Goal: Contribute content: Contribute content

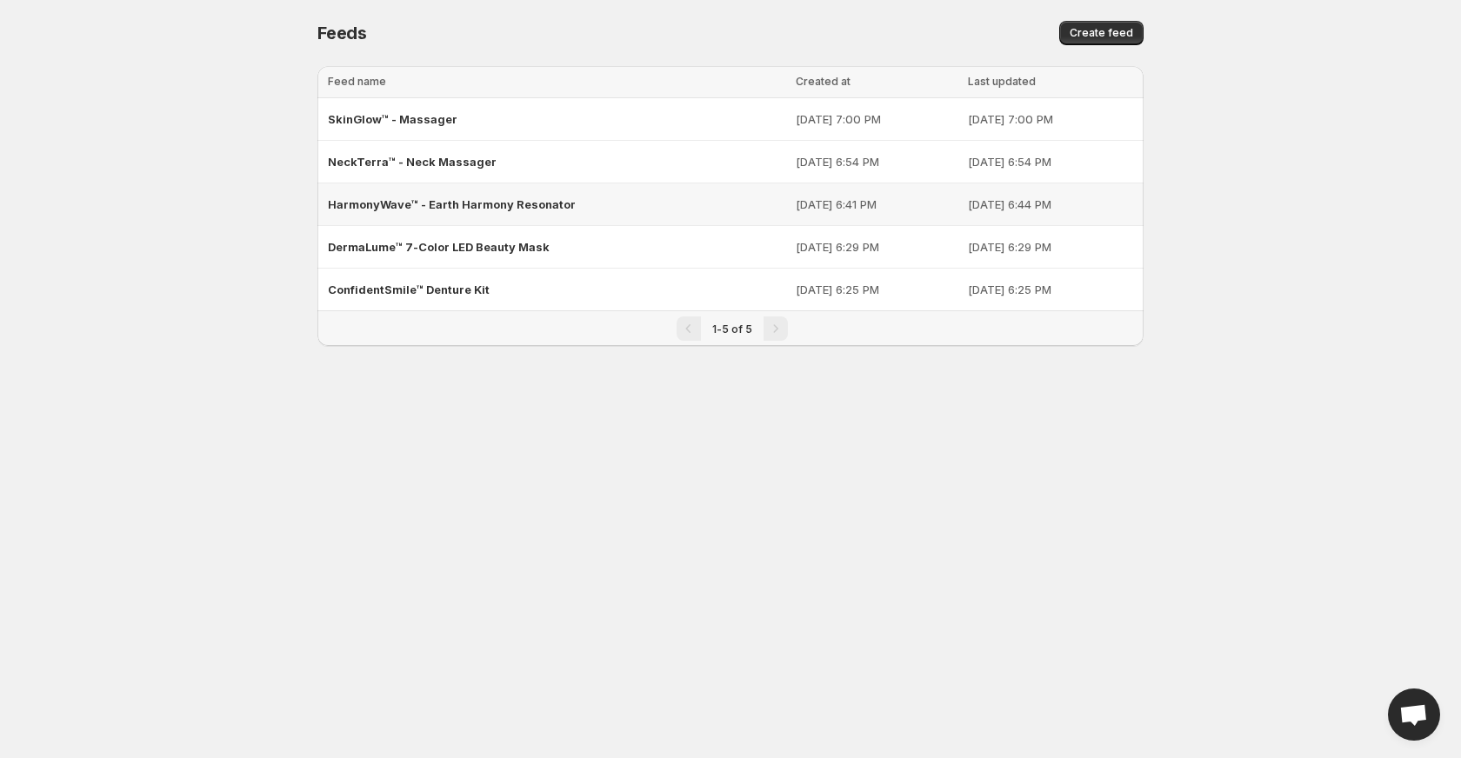
click at [404, 200] on span "HarmonyWave™ - Earth Harmony Resonator" at bounding box center [452, 204] width 248 height 14
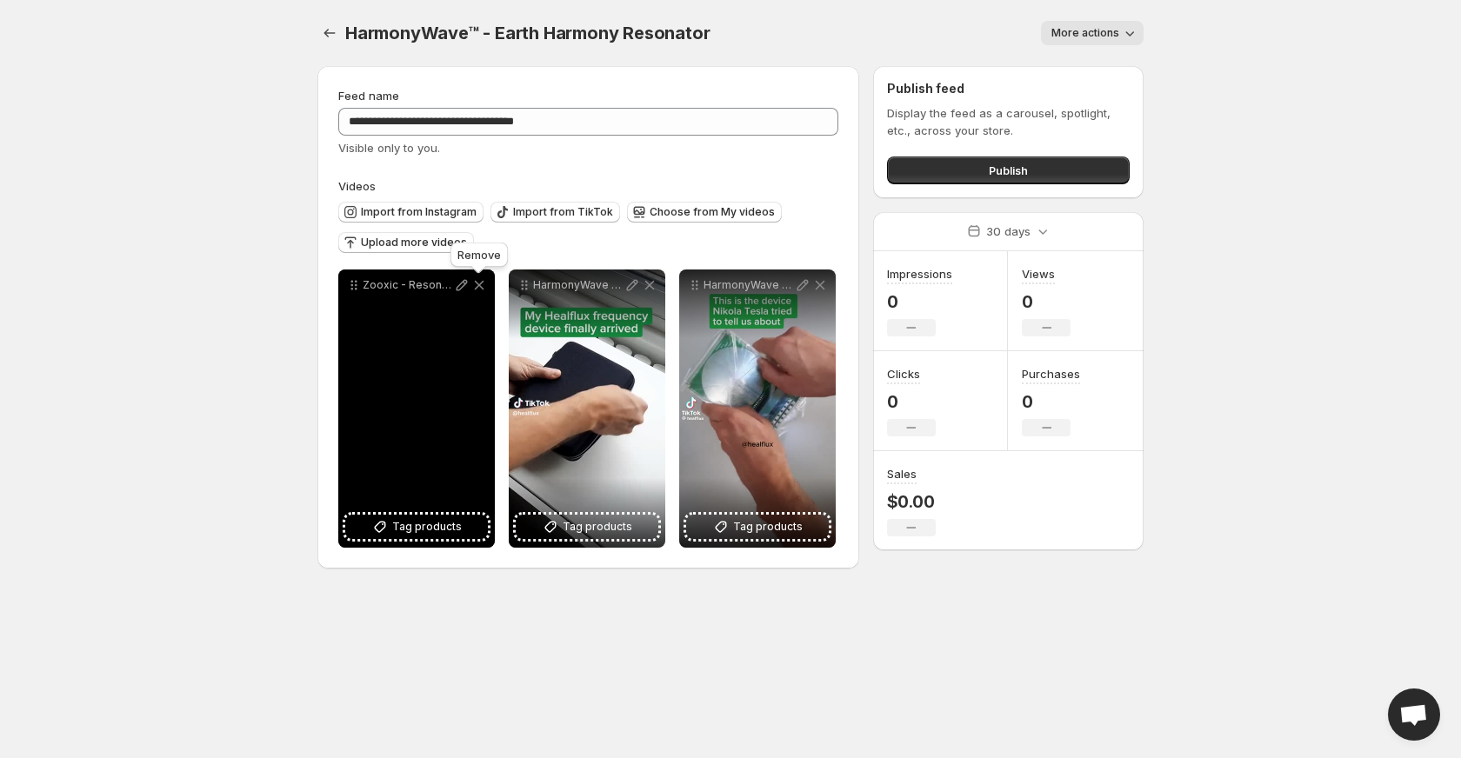
click at [478, 283] on icon at bounding box center [479, 285] width 17 height 17
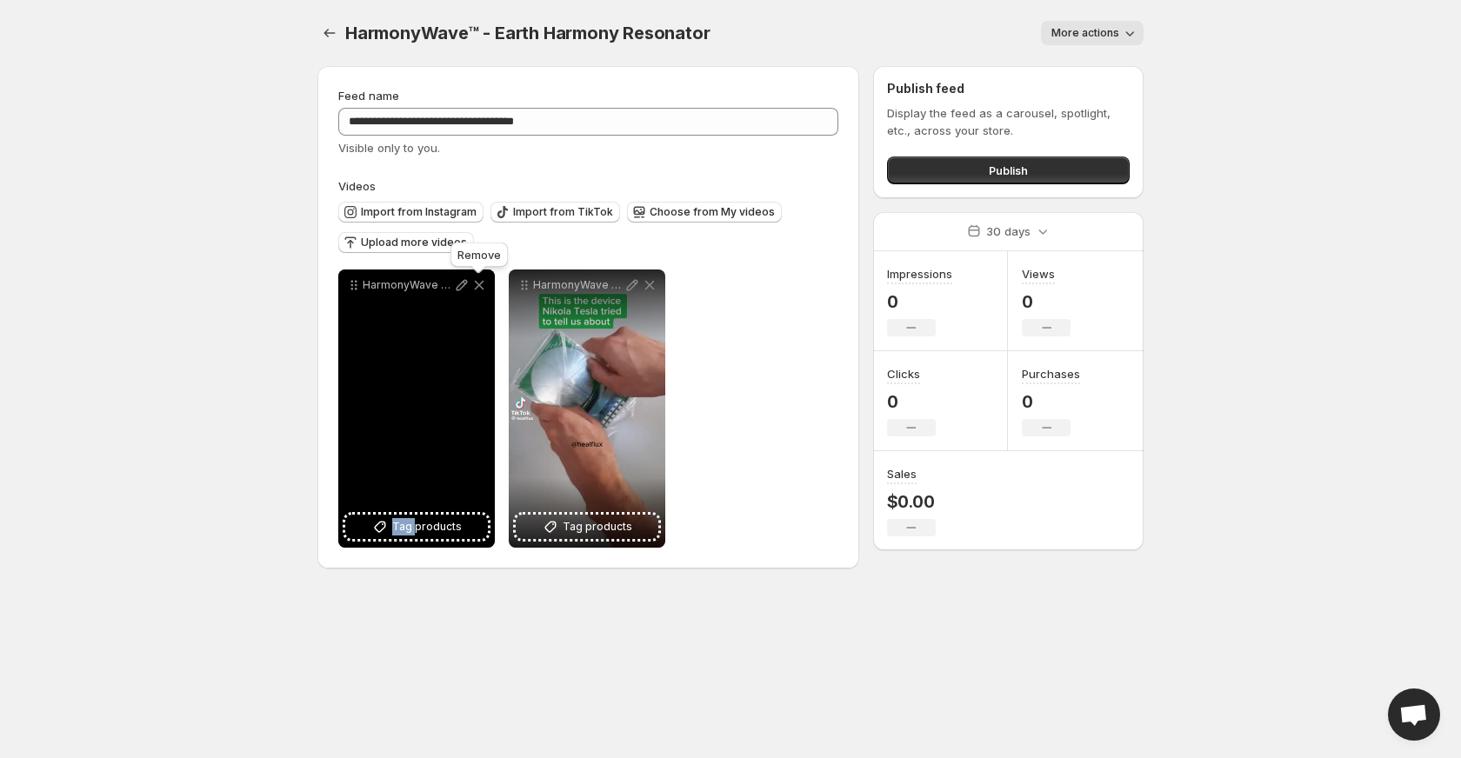
click at [478, 283] on icon at bounding box center [479, 285] width 17 height 17
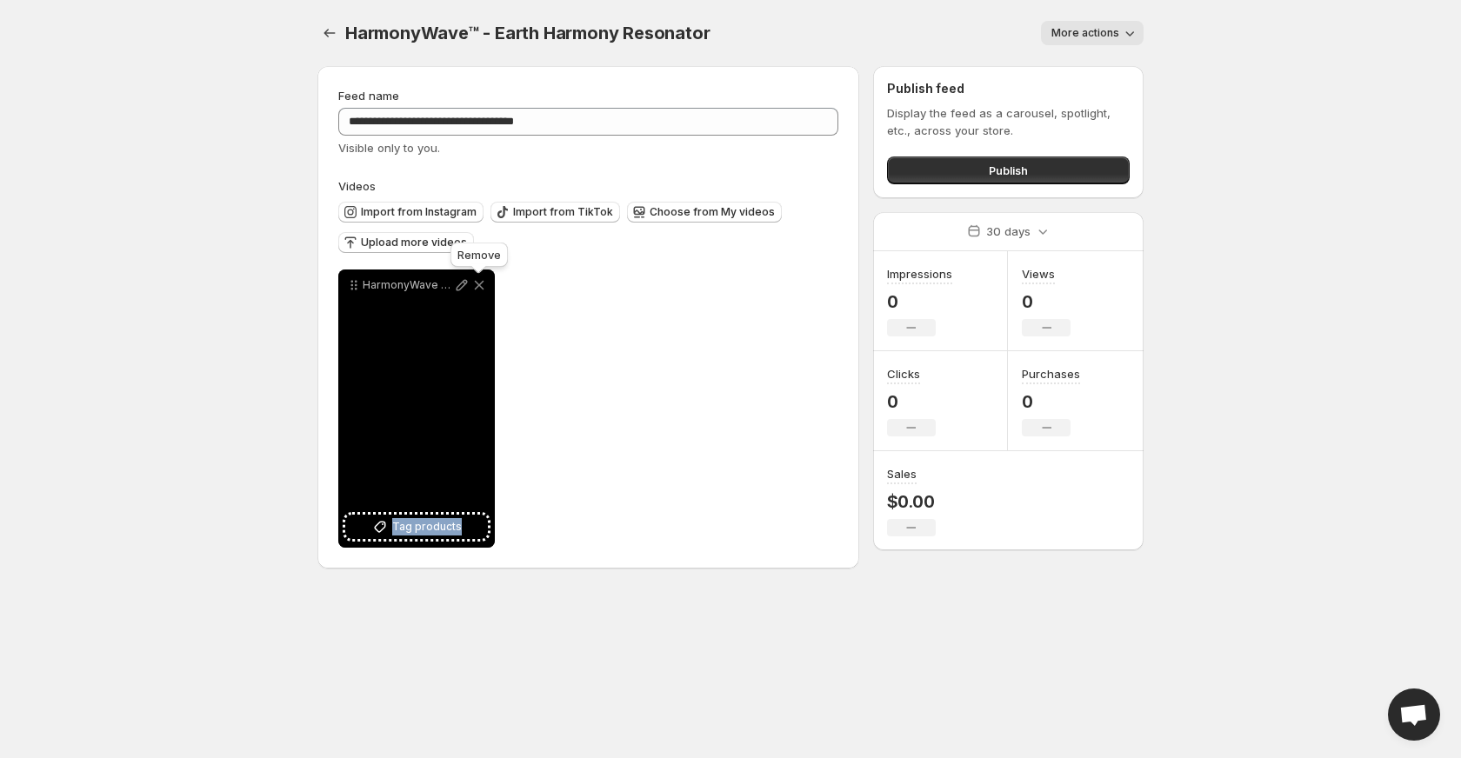
click at [478, 283] on icon at bounding box center [479, 285] width 17 height 17
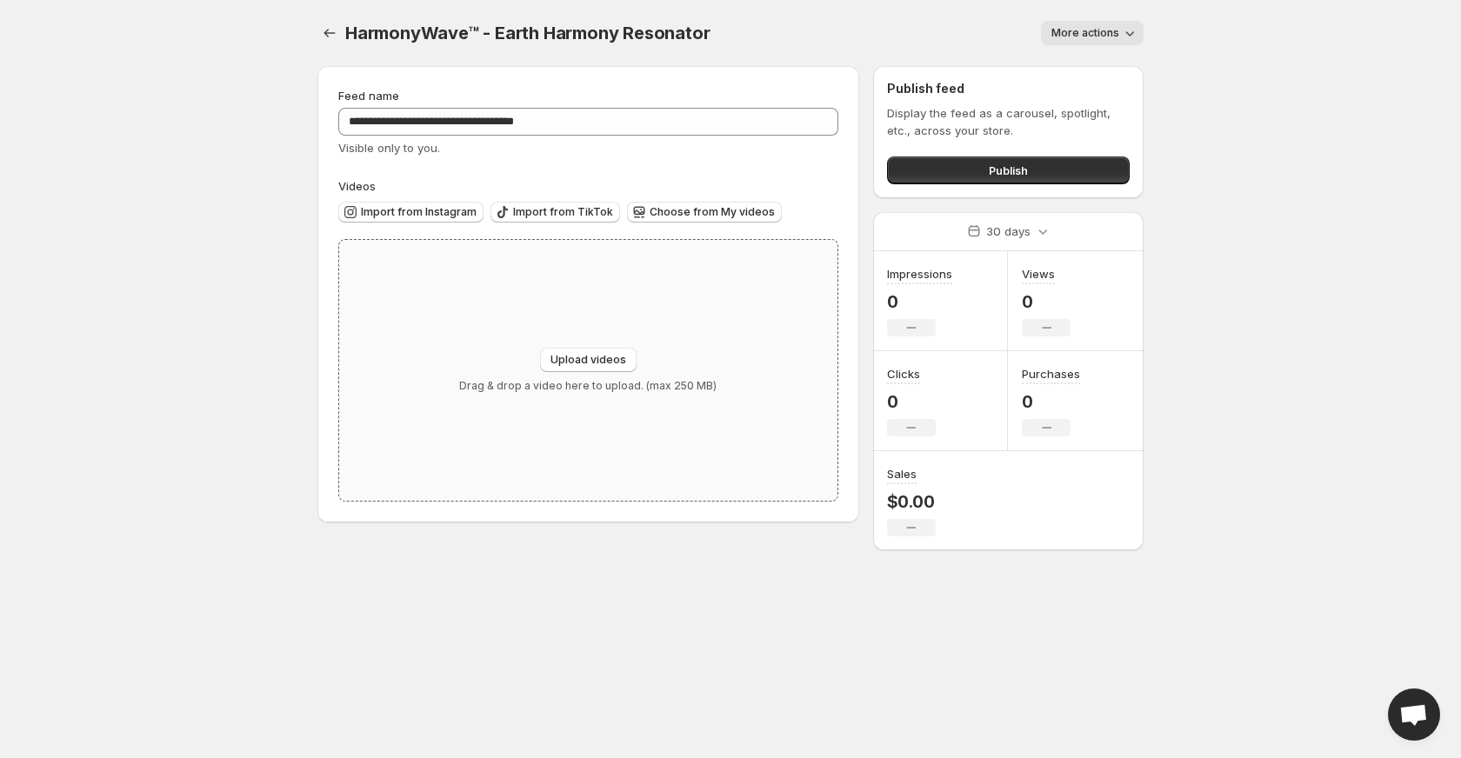
click at [538, 341] on div "Upload videos Drag & drop a video here to upload. (max 250 MB)" at bounding box center [588, 370] width 498 height 261
type input "**********"
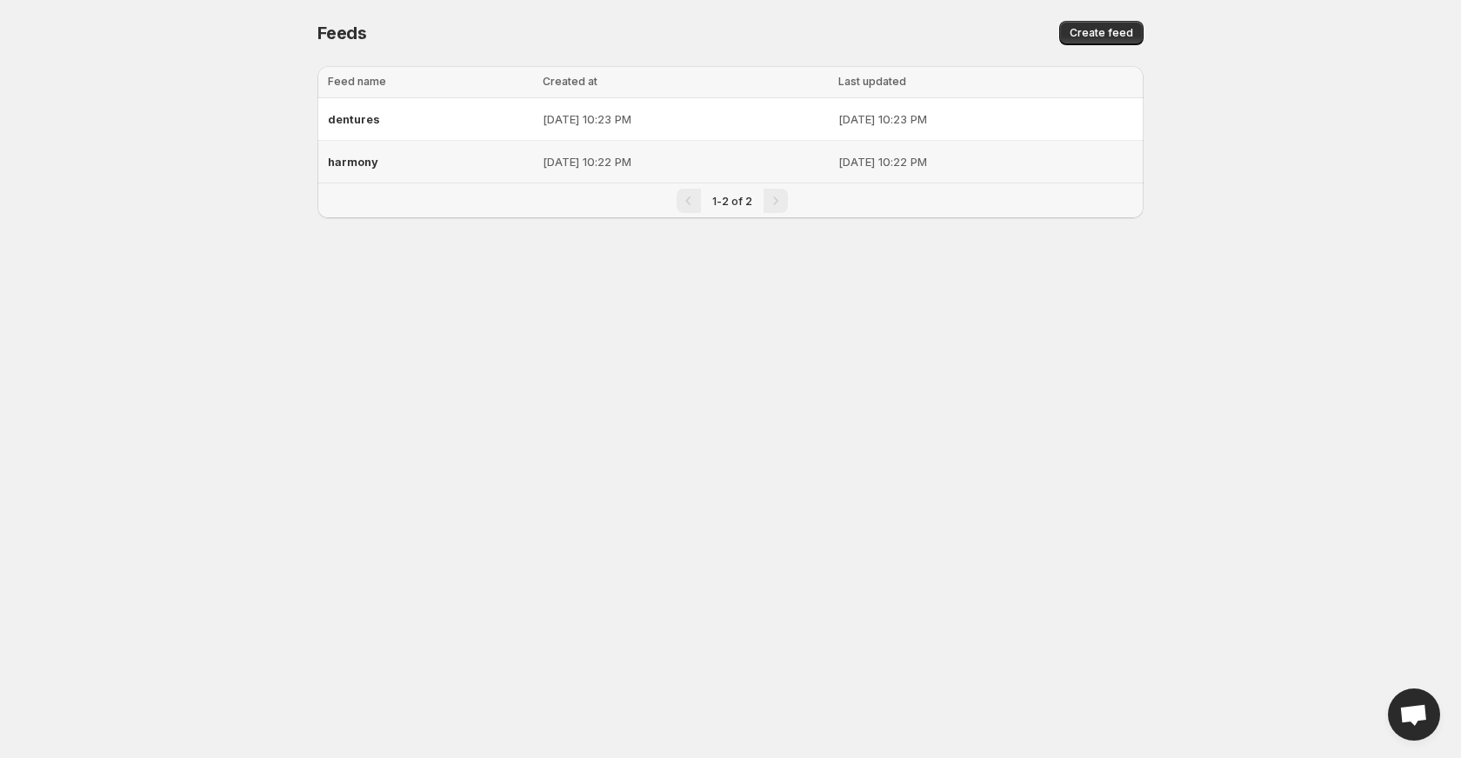
click at [364, 172] on div "harmony" at bounding box center [430, 161] width 204 height 31
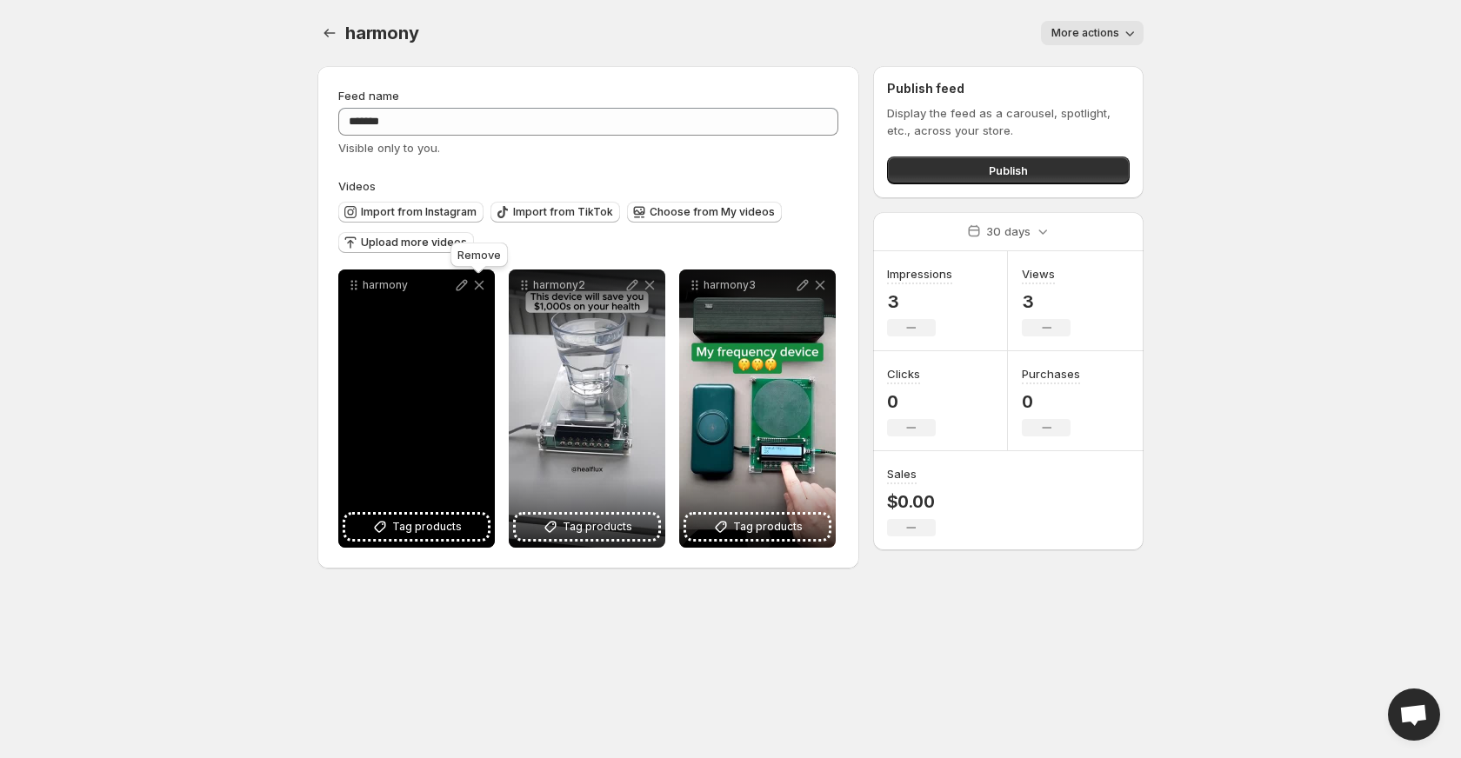
click at [480, 283] on icon at bounding box center [479, 285] width 17 height 17
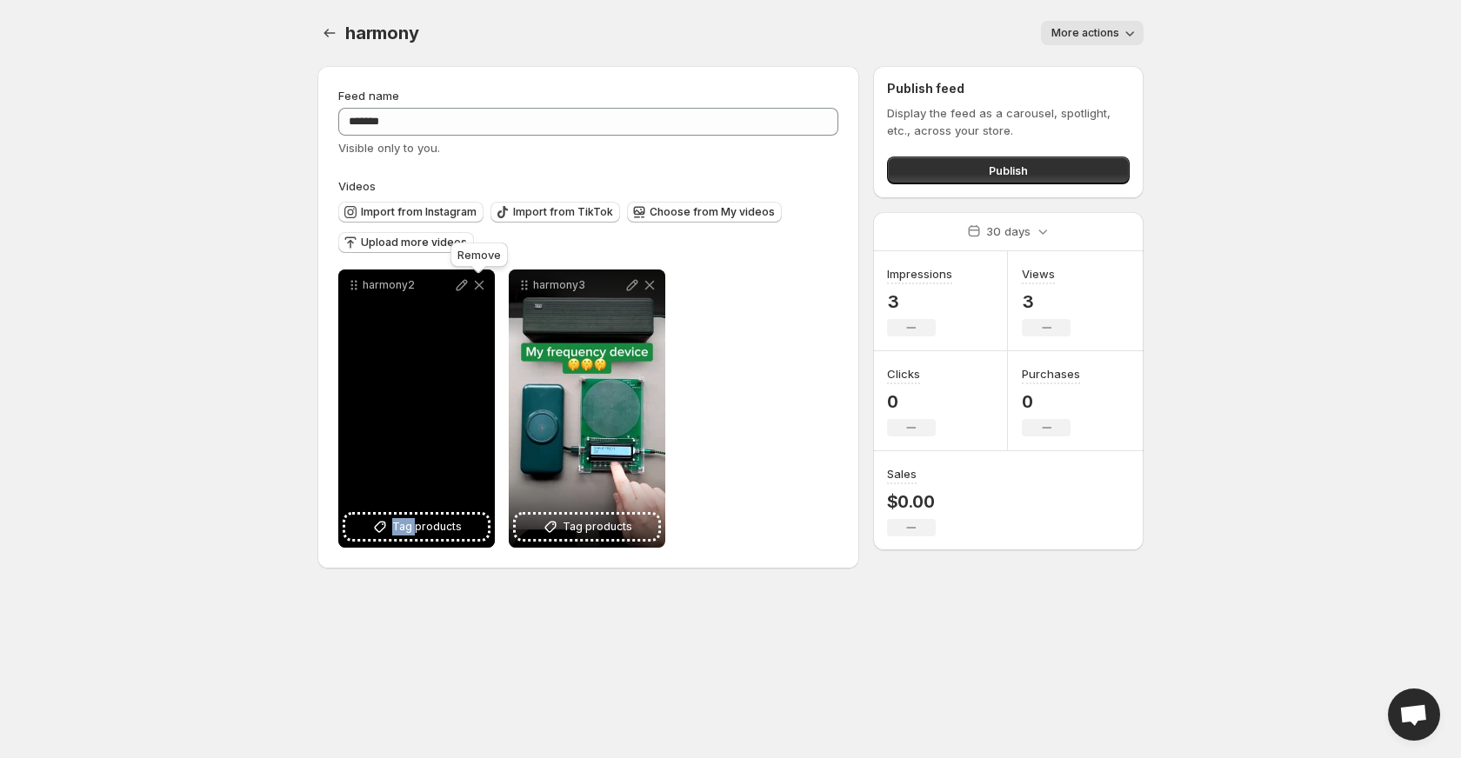
click at [480, 283] on icon at bounding box center [479, 285] width 17 height 17
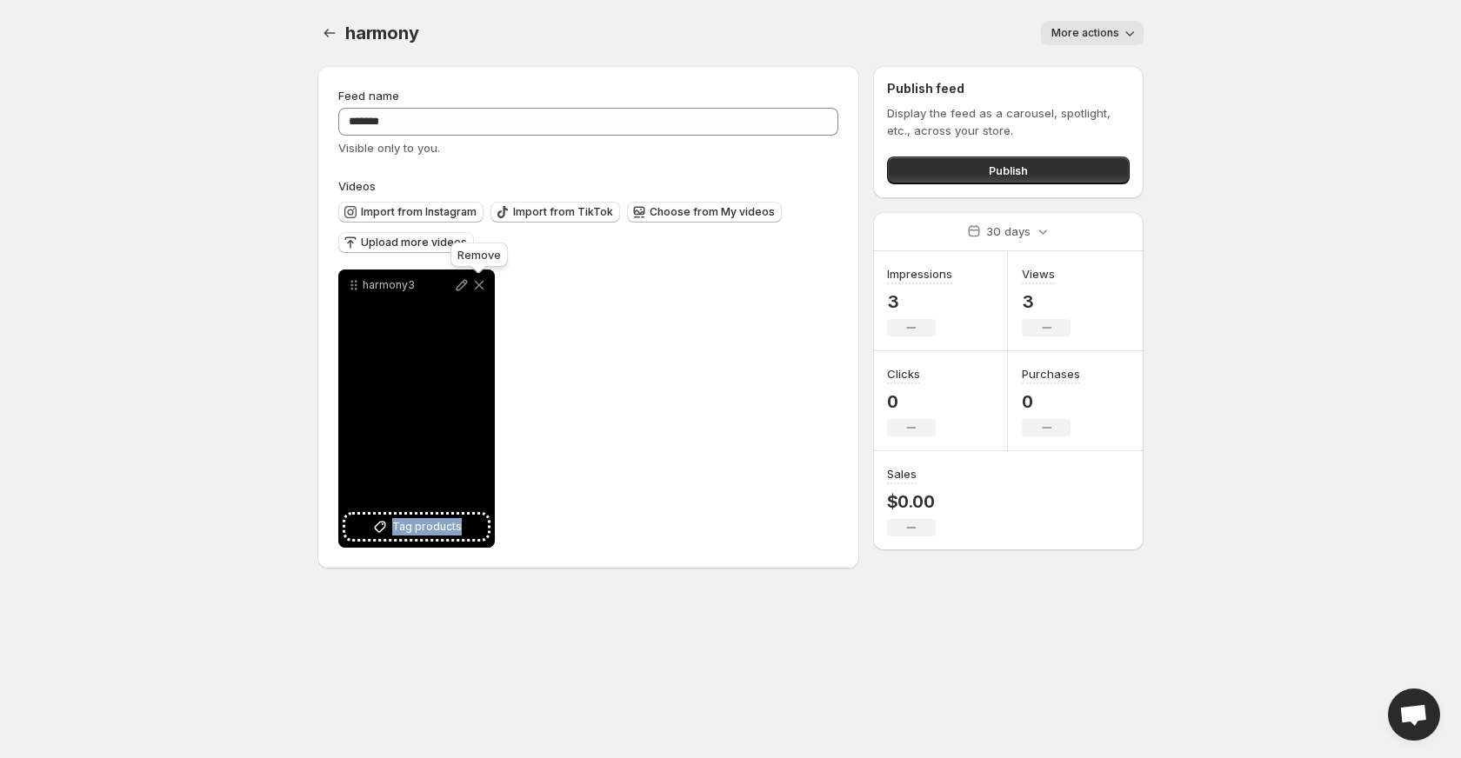
click at [480, 283] on icon at bounding box center [479, 285] width 17 height 17
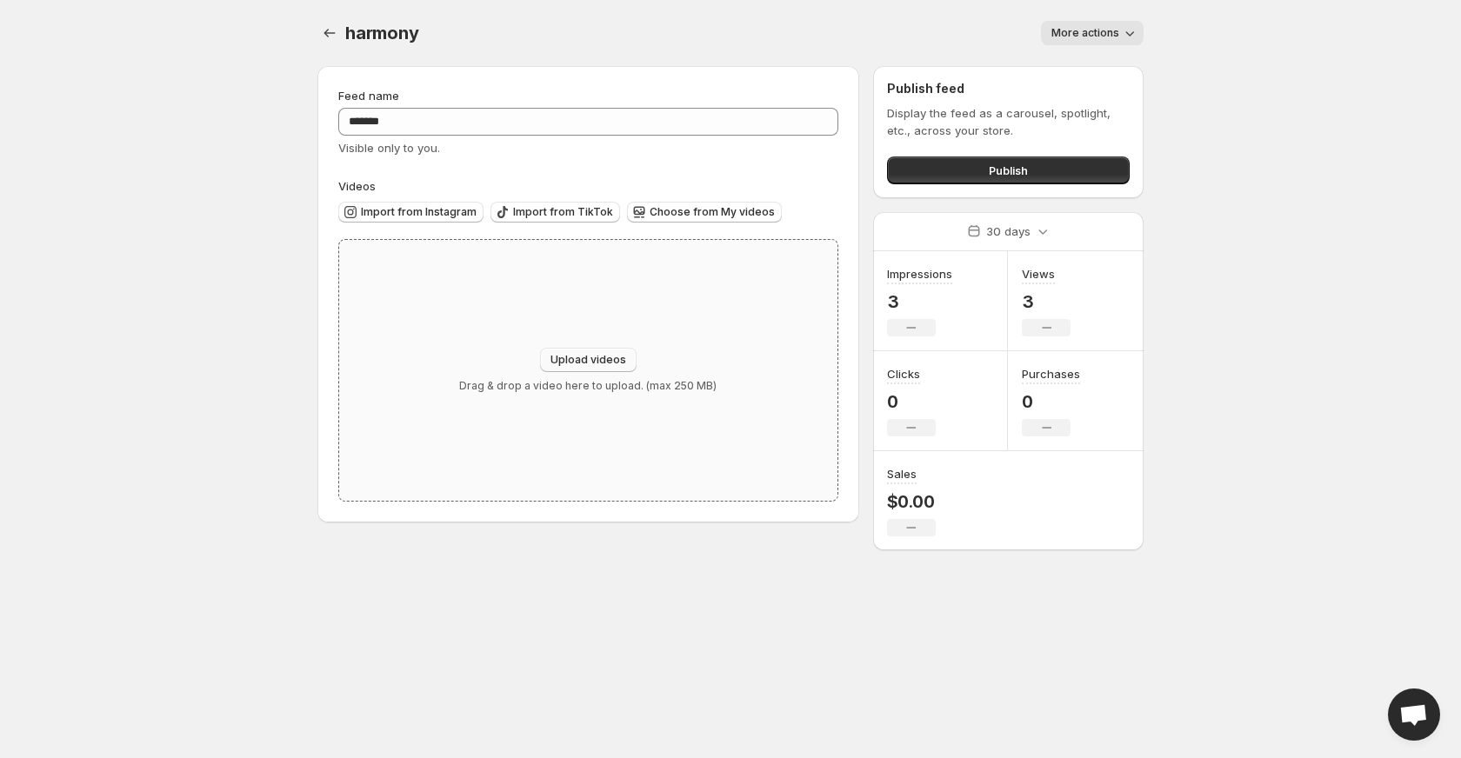
click at [583, 358] on span "Upload videos" at bounding box center [589, 360] width 76 height 14
type input "**********"
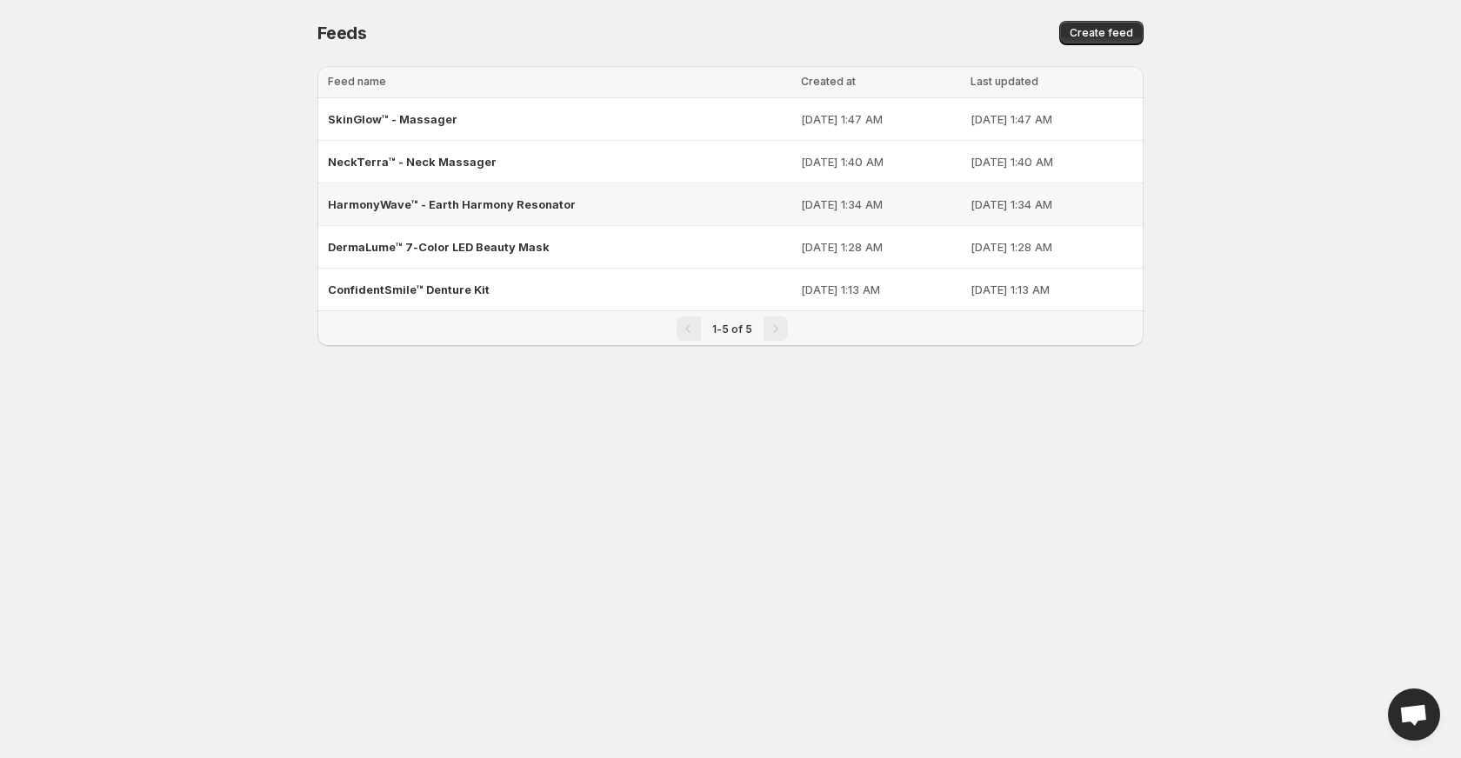
click at [446, 224] on td "HarmonyWave™ - Earth Harmony Resonator" at bounding box center [556, 205] width 478 height 43
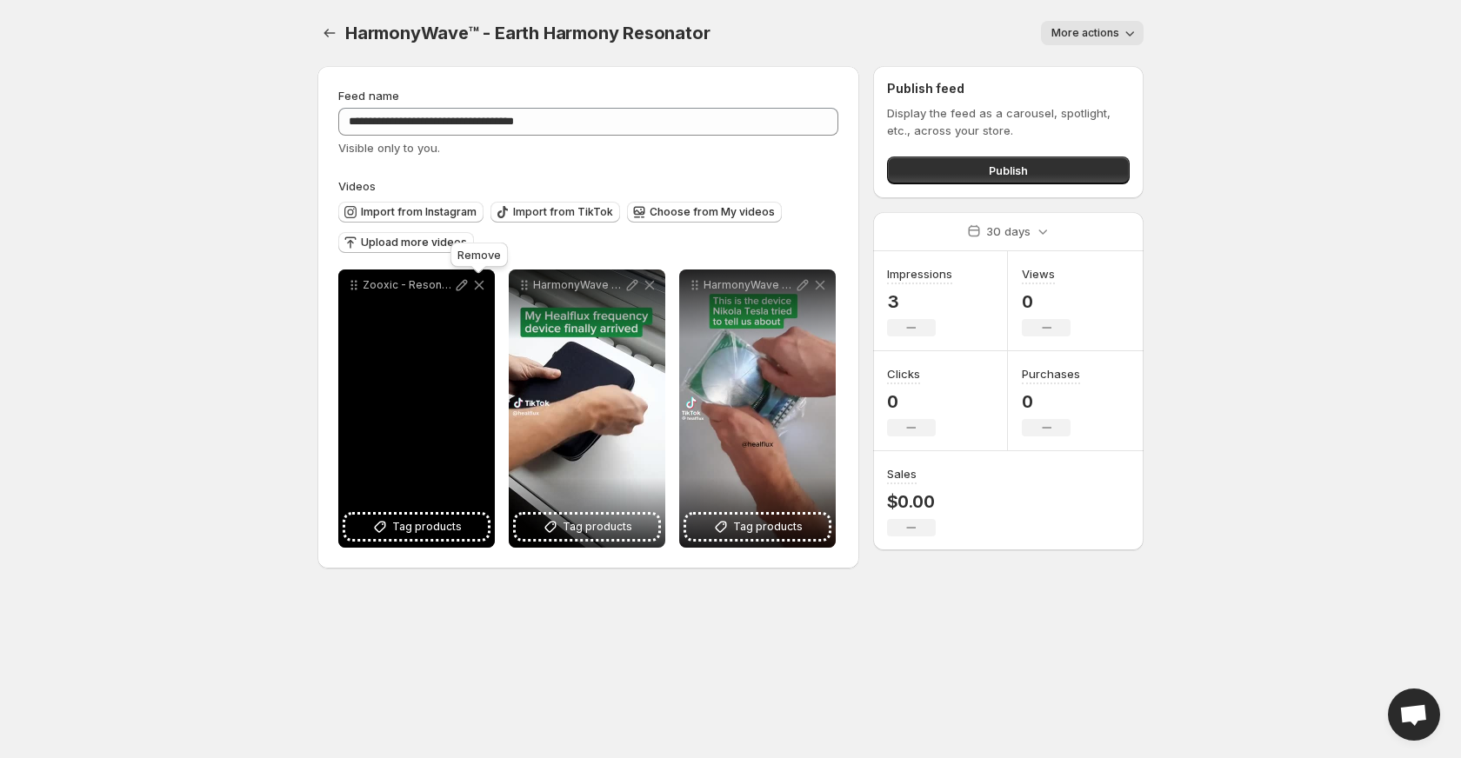
click at [478, 282] on icon at bounding box center [479, 285] width 17 height 17
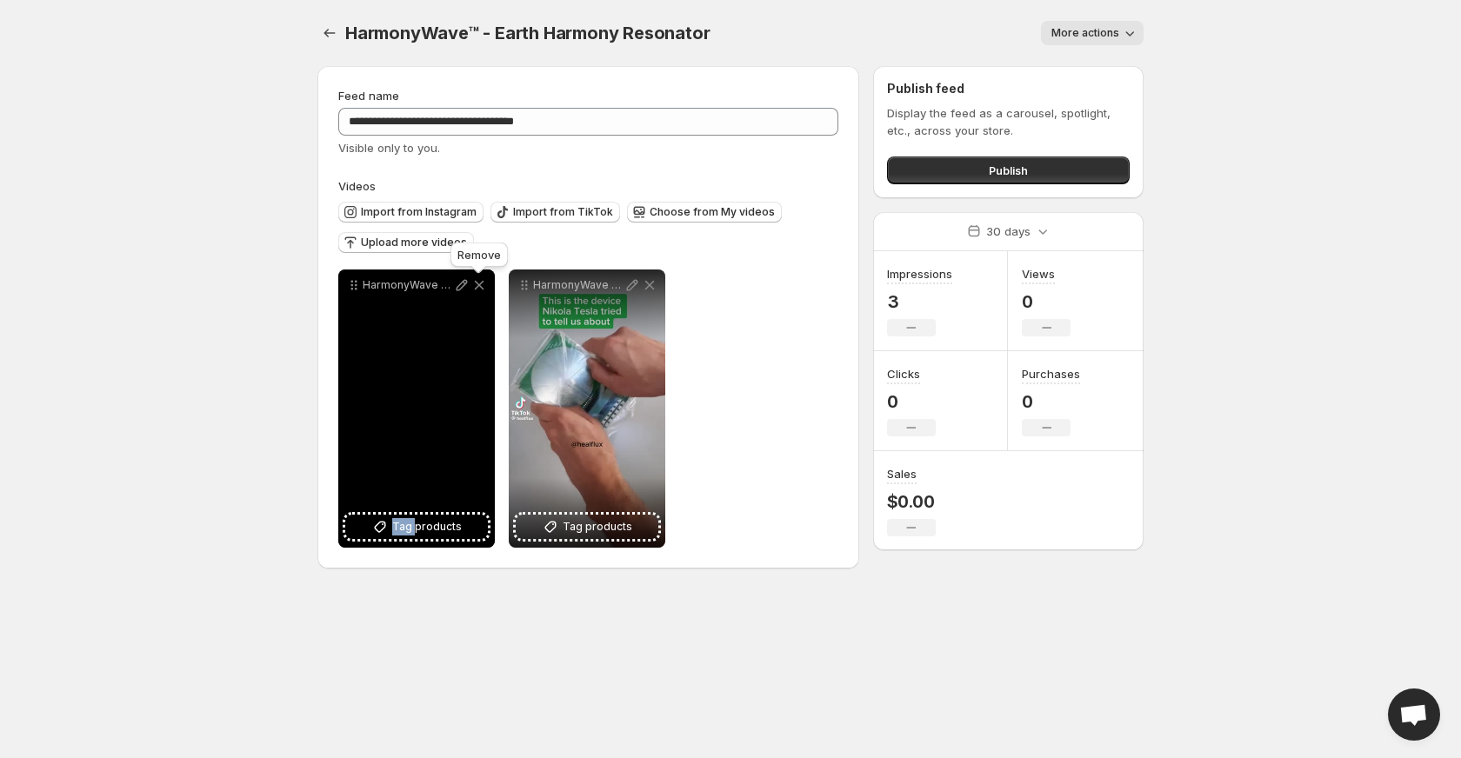
click at [478, 282] on icon at bounding box center [479, 285] width 17 height 17
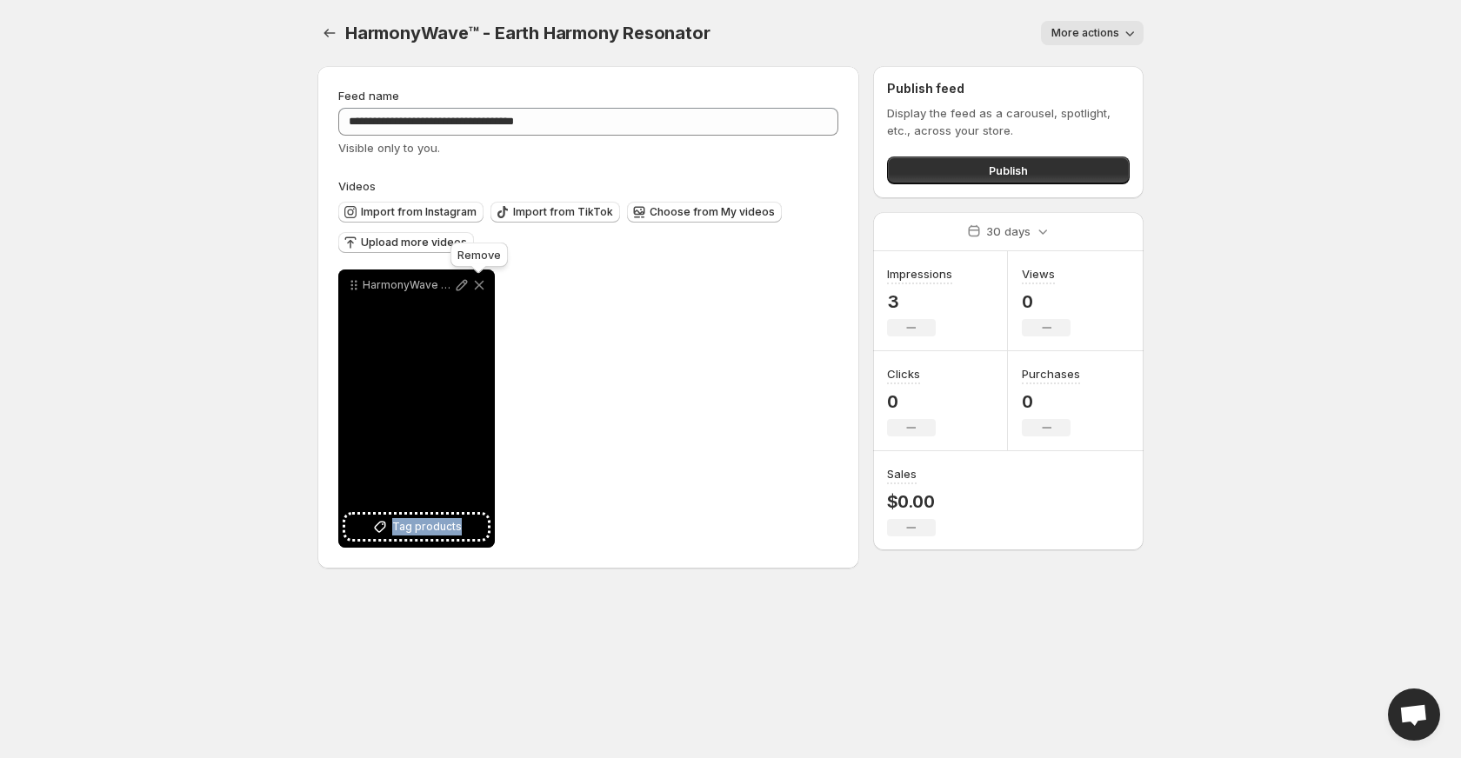
click at [478, 282] on icon at bounding box center [479, 285] width 17 height 17
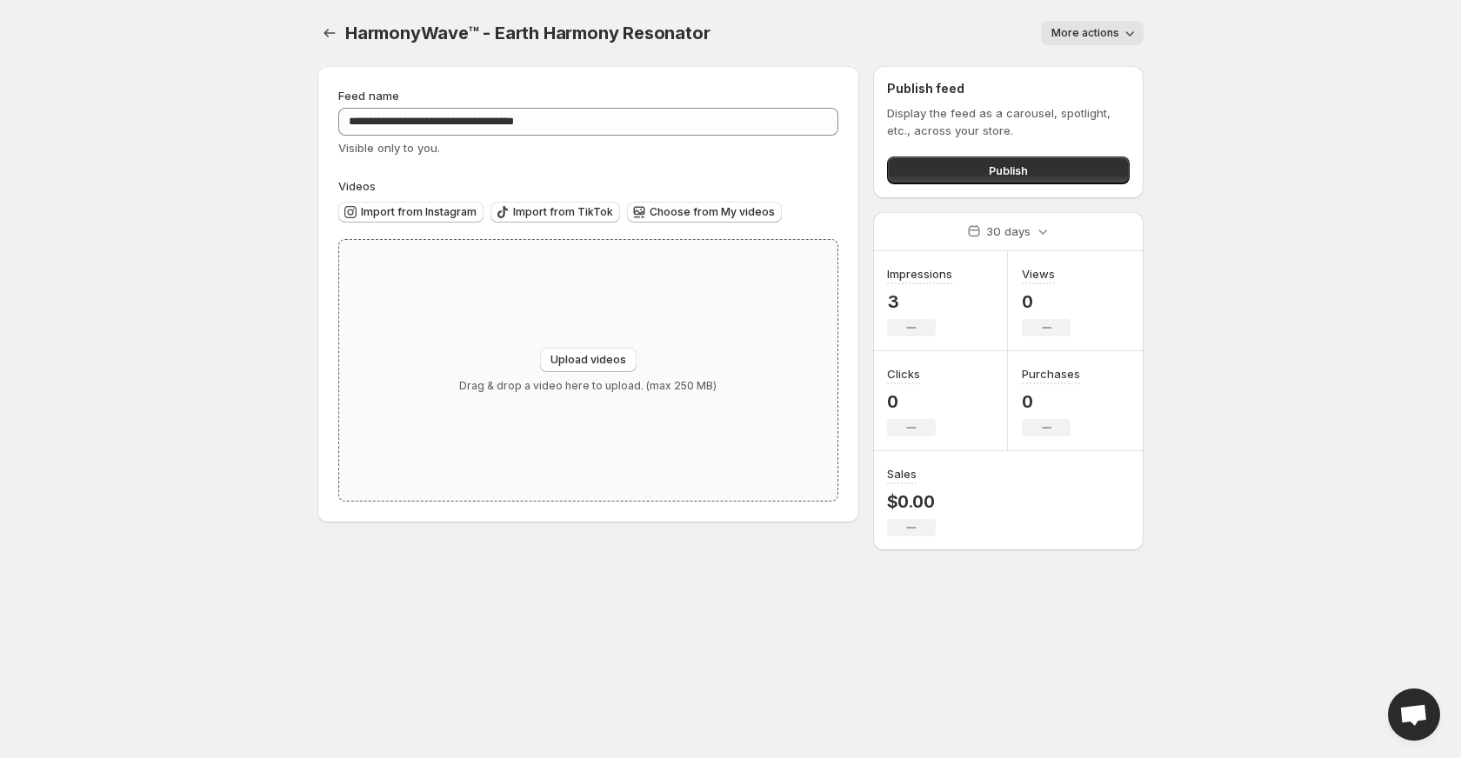
click at [582, 380] on p "Drag & drop a video here to upload. (max 250 MB)" at bounding box center [587, 386] width 257 height 14
type input "**********"
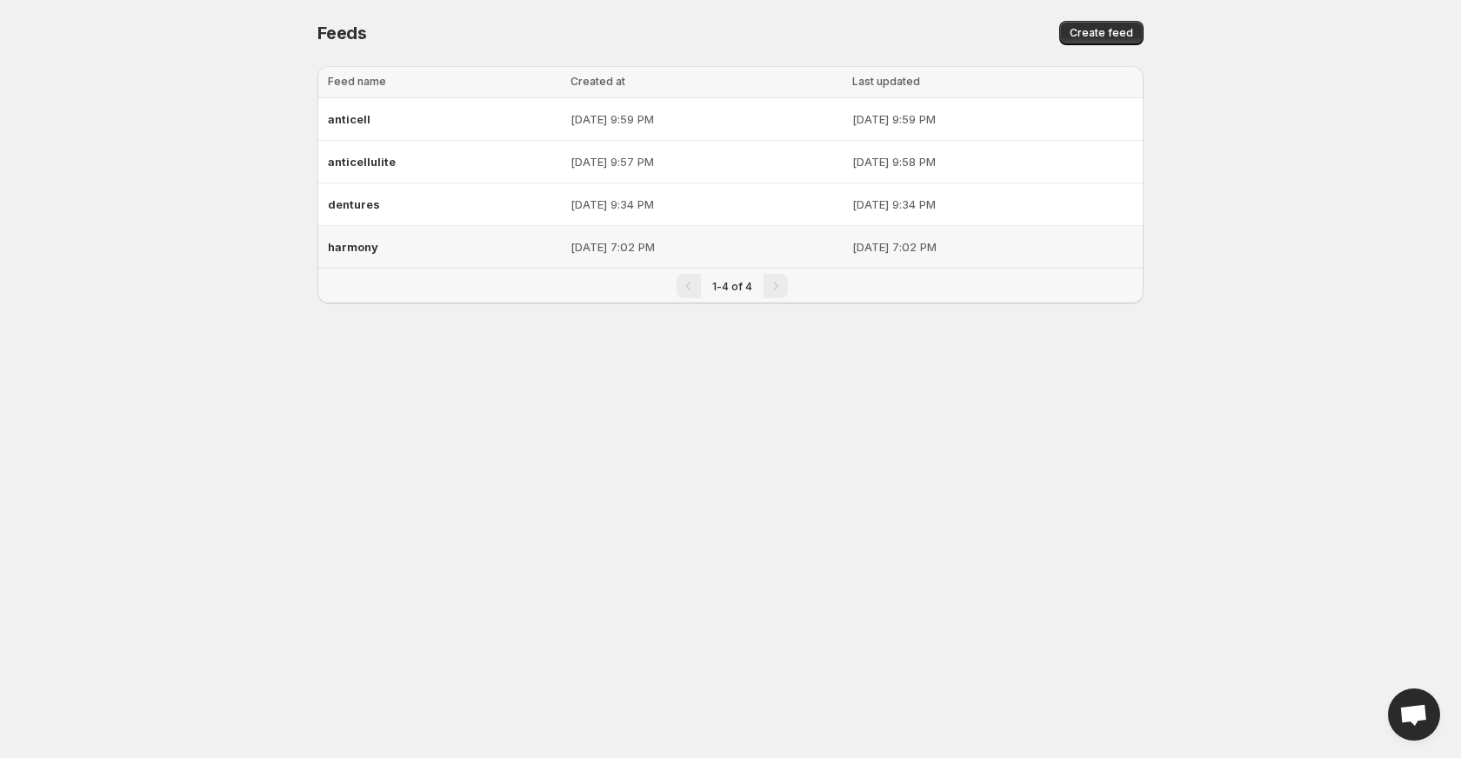
click at [360, 250] on span "harmony" at bounding box center [353, 247] width 50 height 14
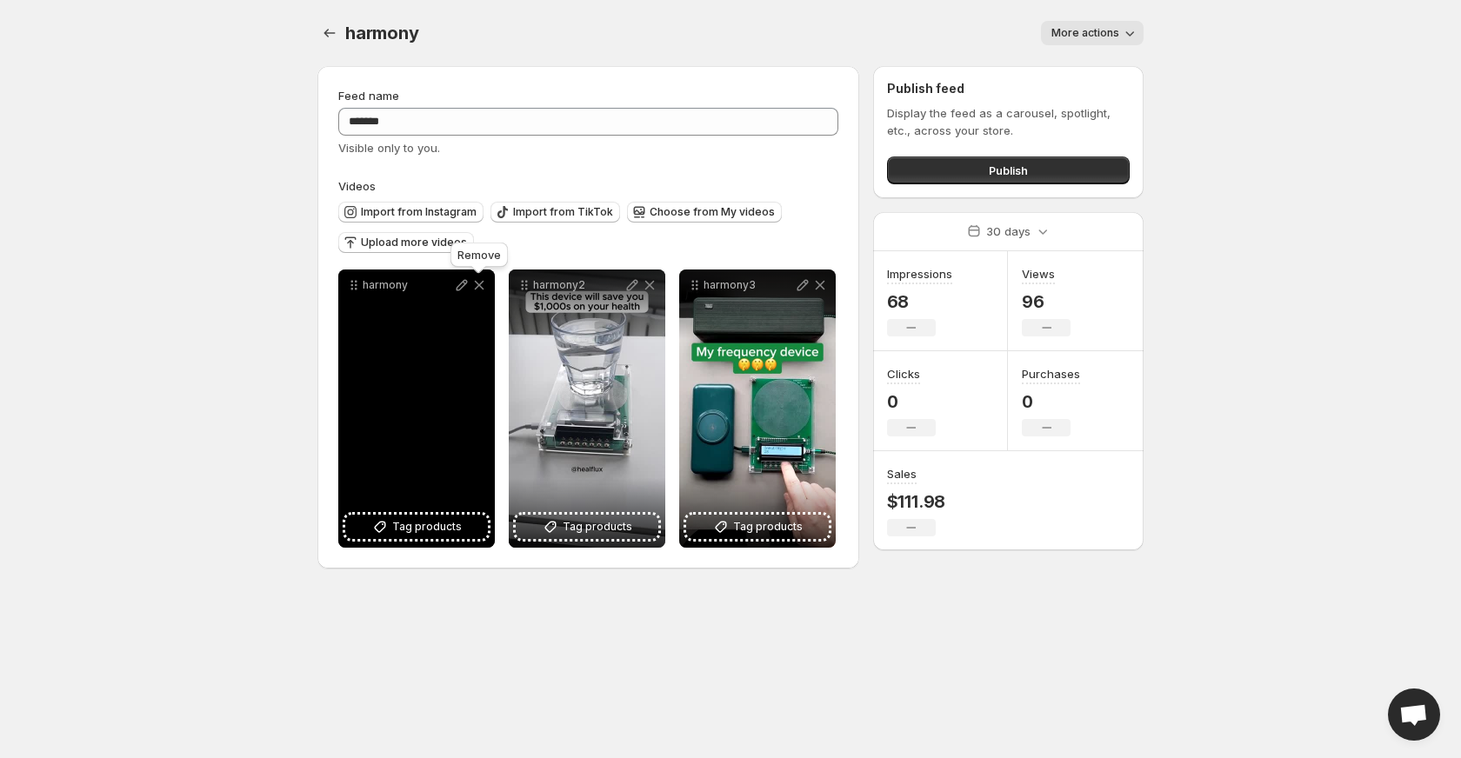
click at [478, 283] on icon at bounding box center [479, 285] width 17 height 17
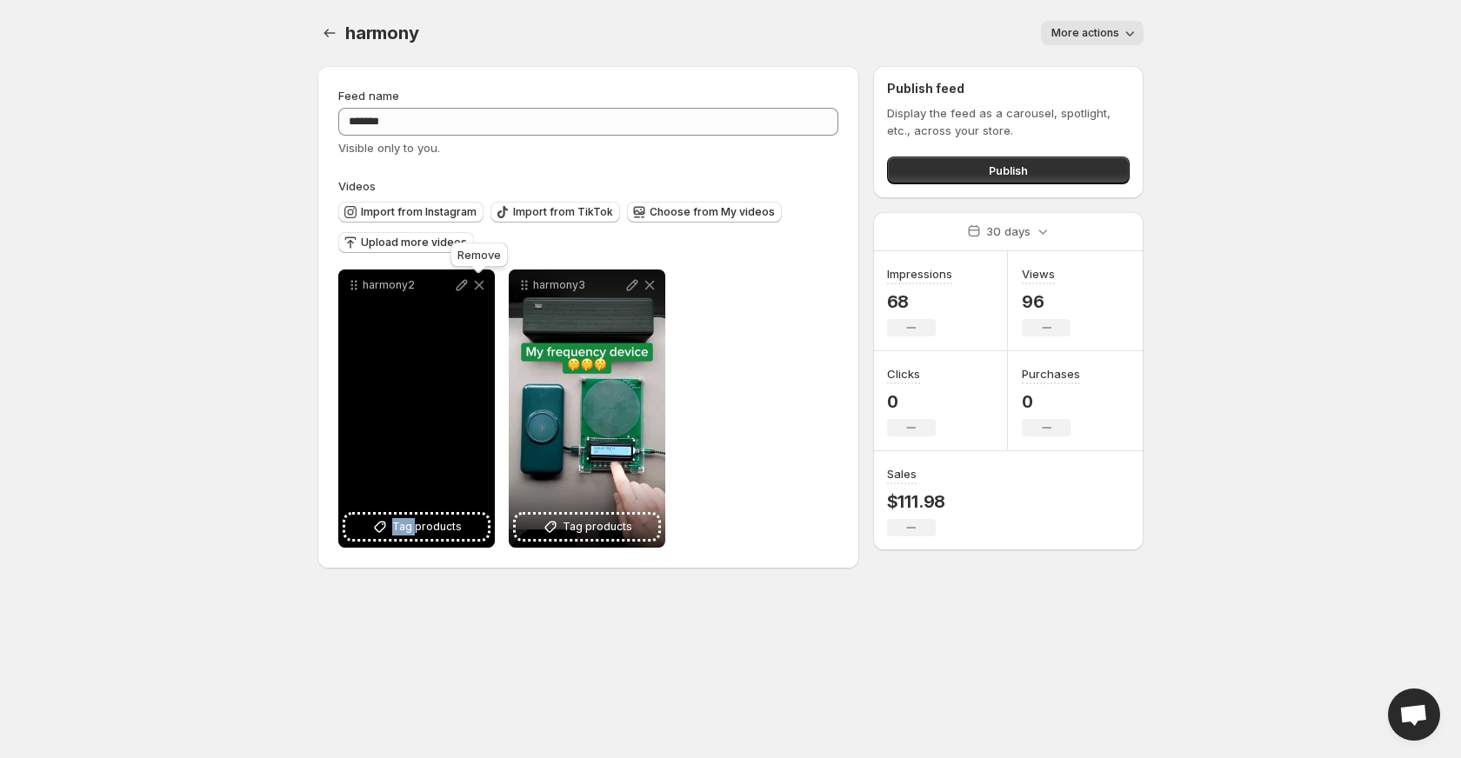
click at [478, 283] on icon at bounding box center [479, 285] width 17 height 17
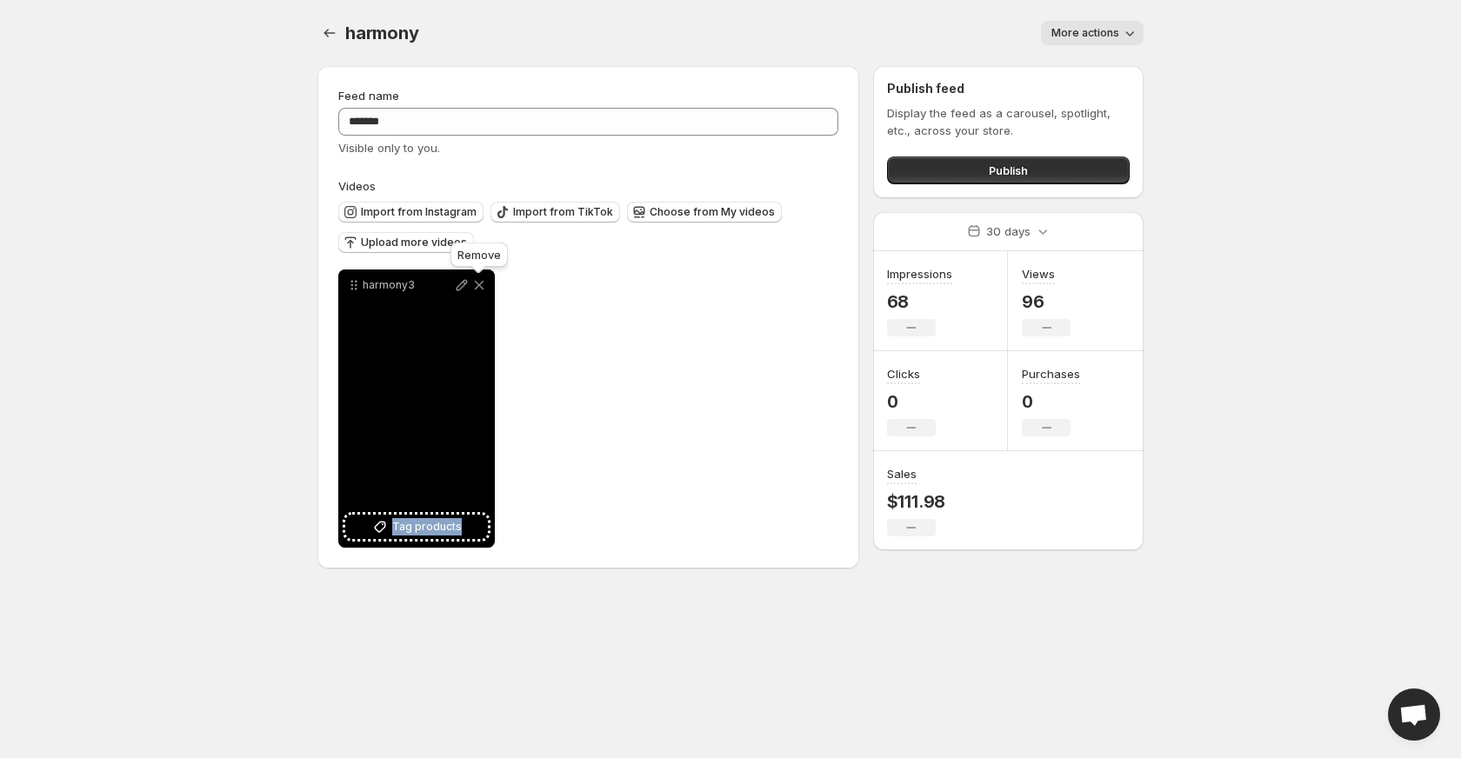
click at [478, 283] on icon at bounding box center [479, 285] width 17 height 17
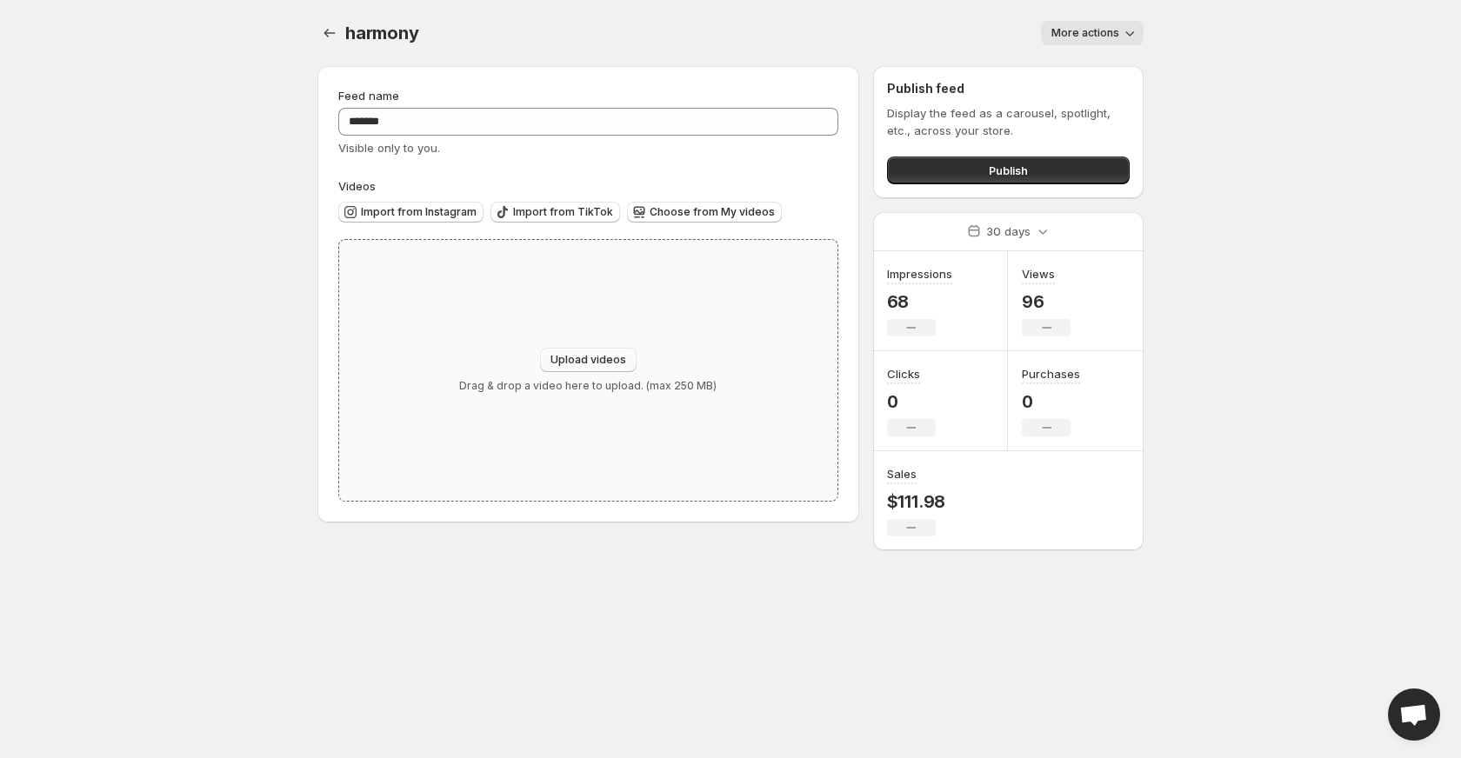
click at [578, 355] on span "Upload videos" at bounding box center [589, 360] width 76 height 14
type input "**********"
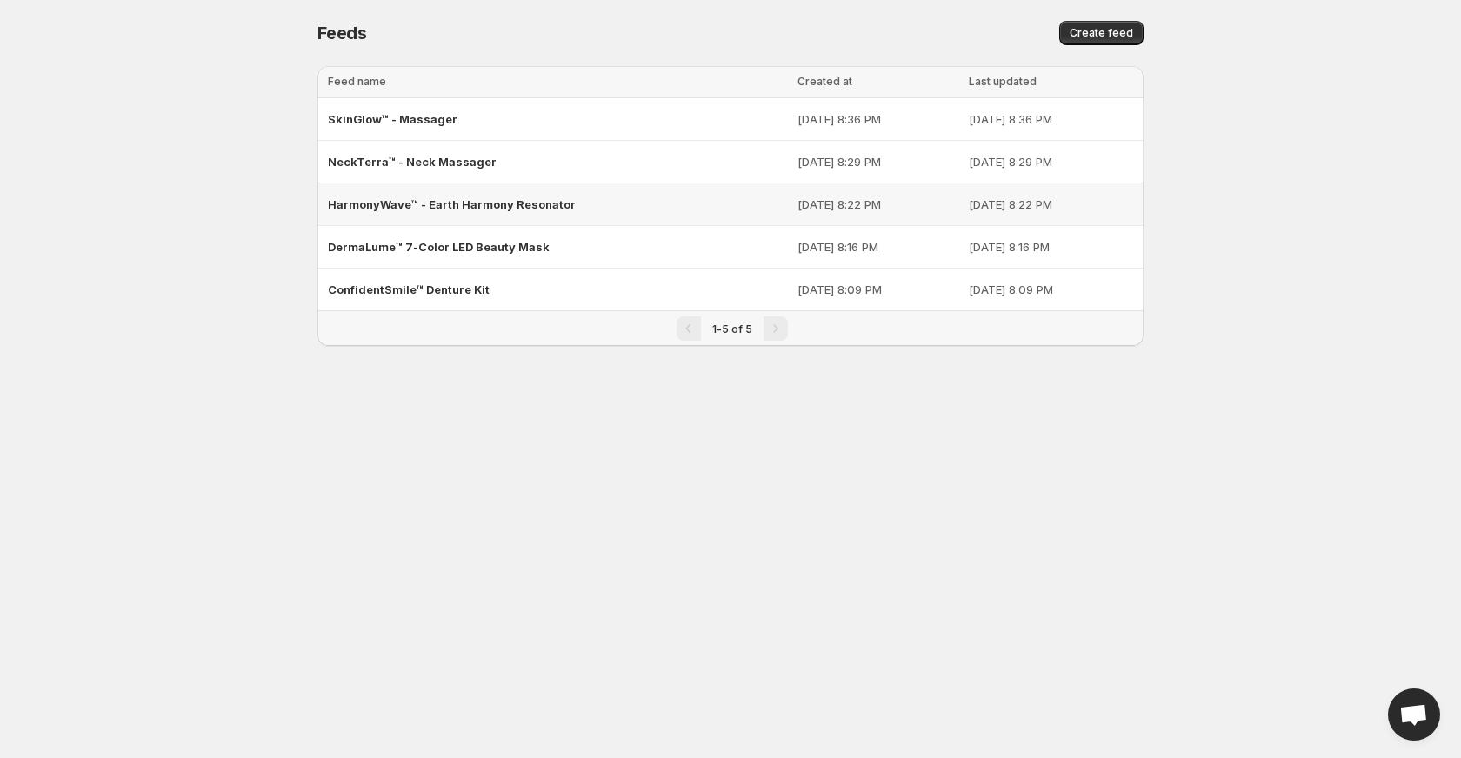
click at [395, 210] on span "HarmonyWave™ - Earth Harmony Resonator" at bounding box center [452, 204] width 248 height 14
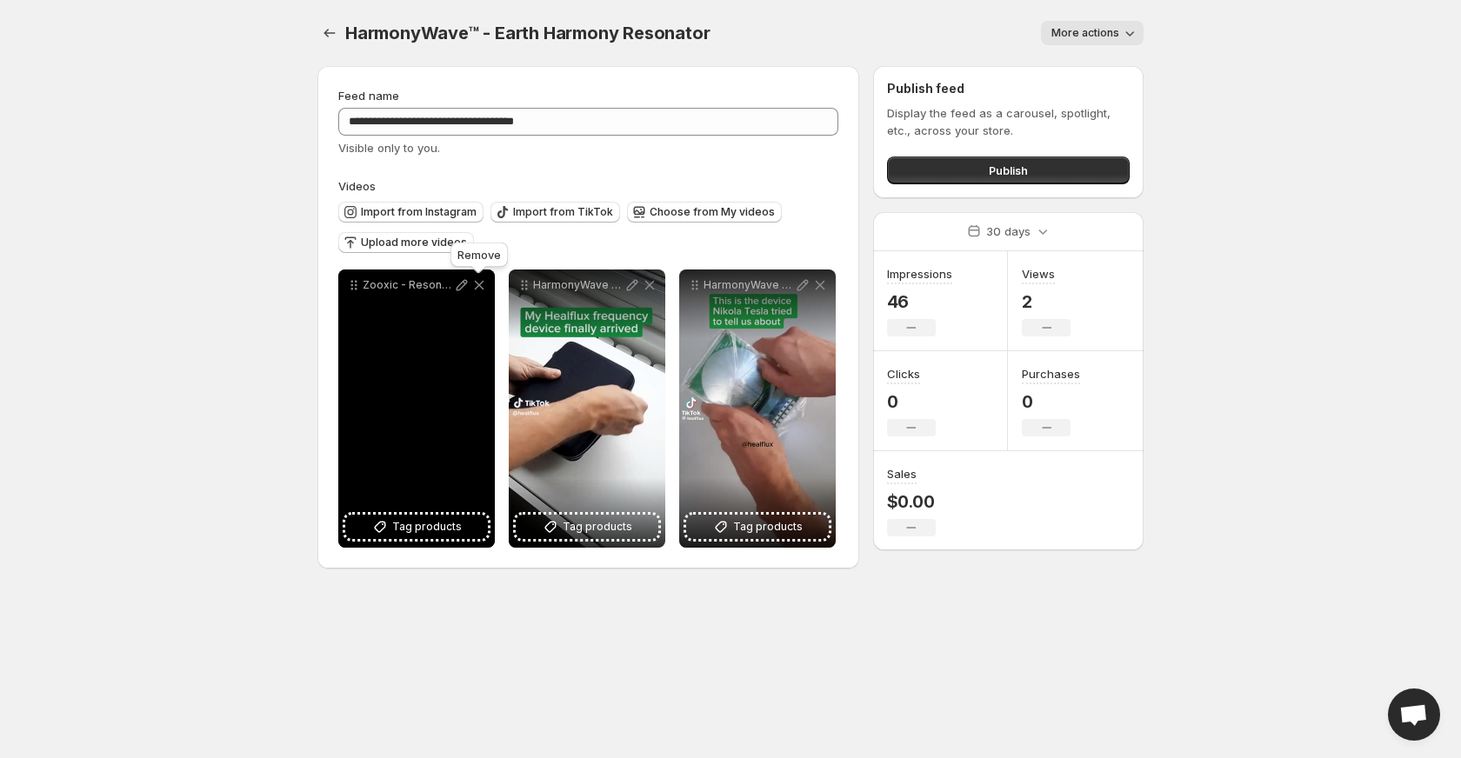
click at [482, 289] on icon at bounding box center [480, 286] width 10 height 10
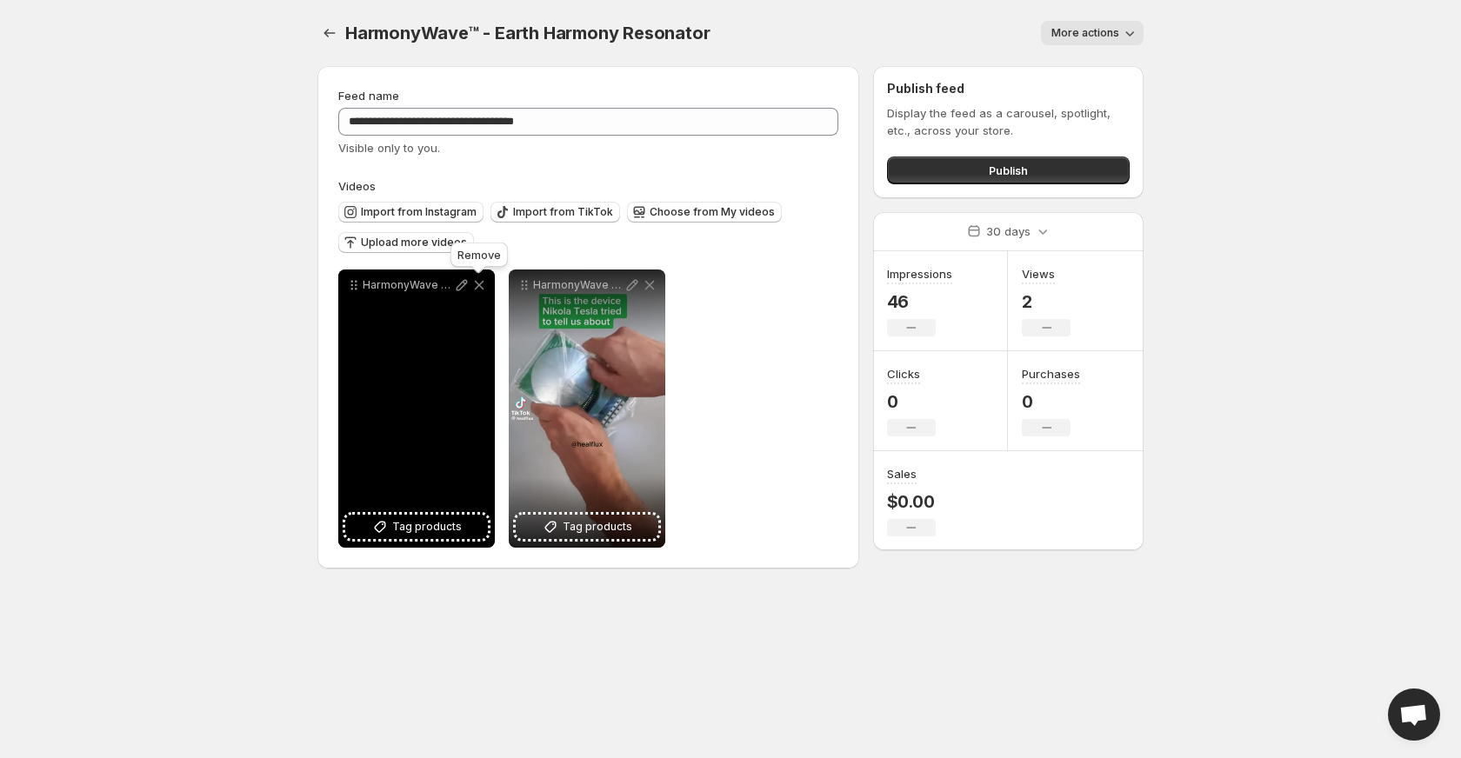
click at [482, 289] on icon at bounding box center [480, 286] width 10 height 10
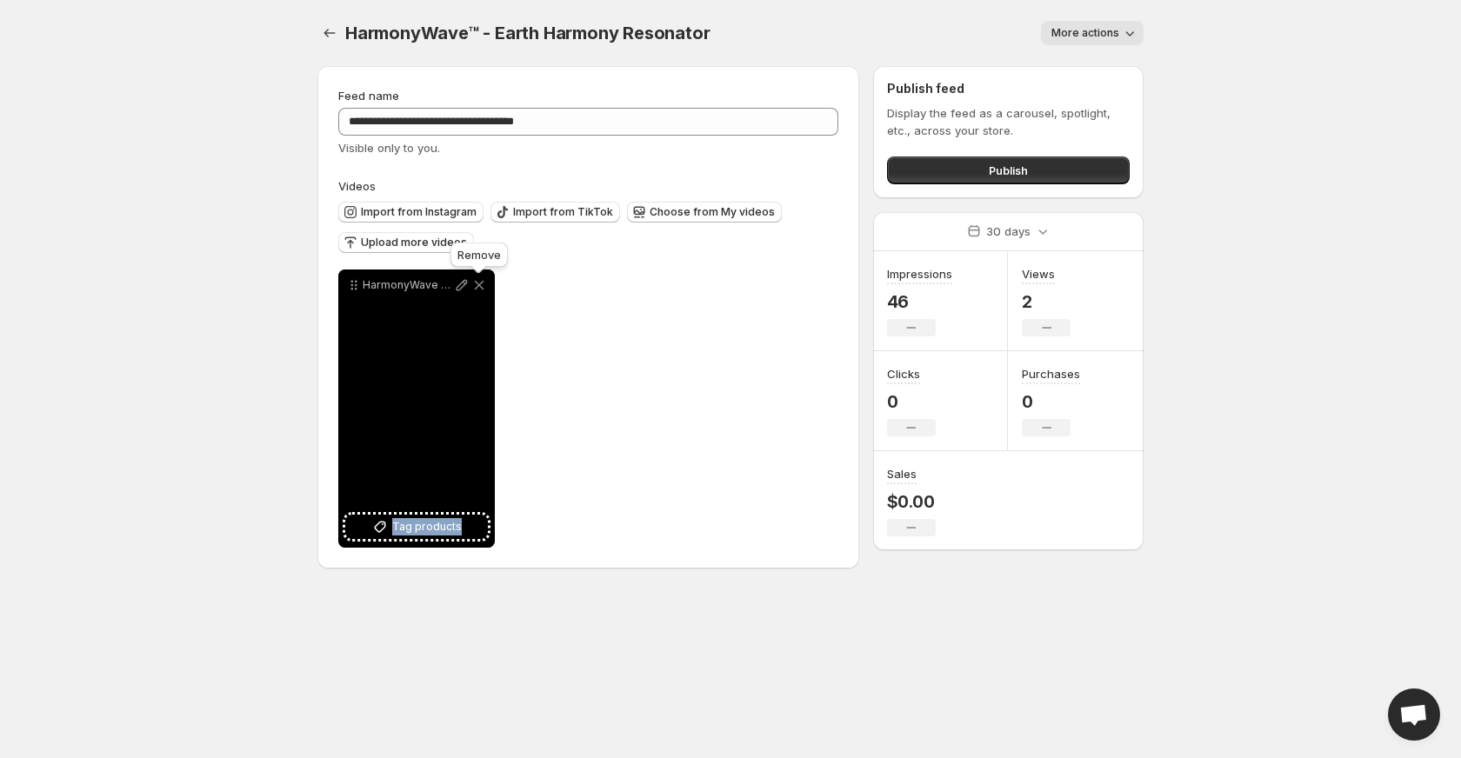
click at [482, 289] on icon at bounding box center [480, 286] width 10 height 10
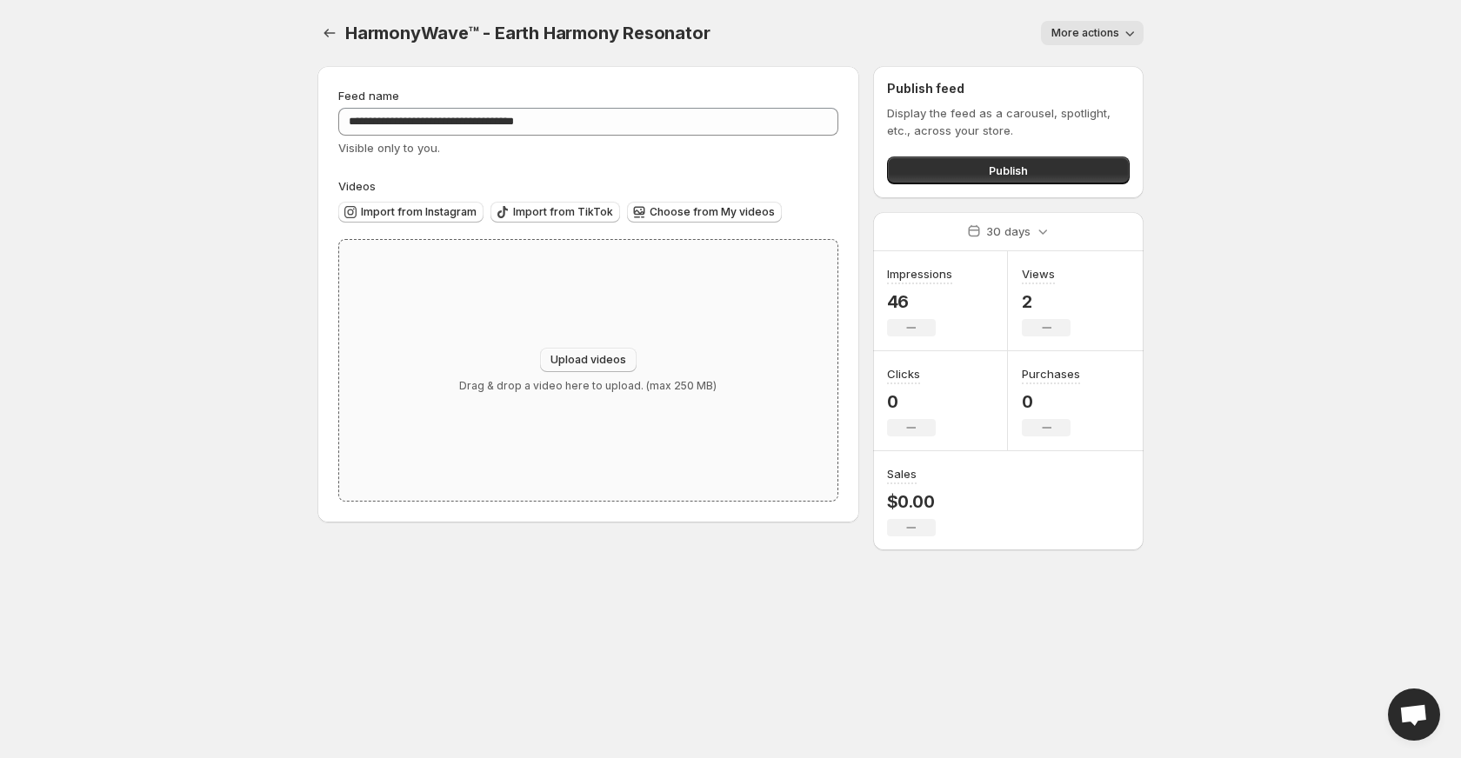
click at [583, 365] on span "Upload videos" at bounding box center [589, 360] width 76 height 14
type input "**********"
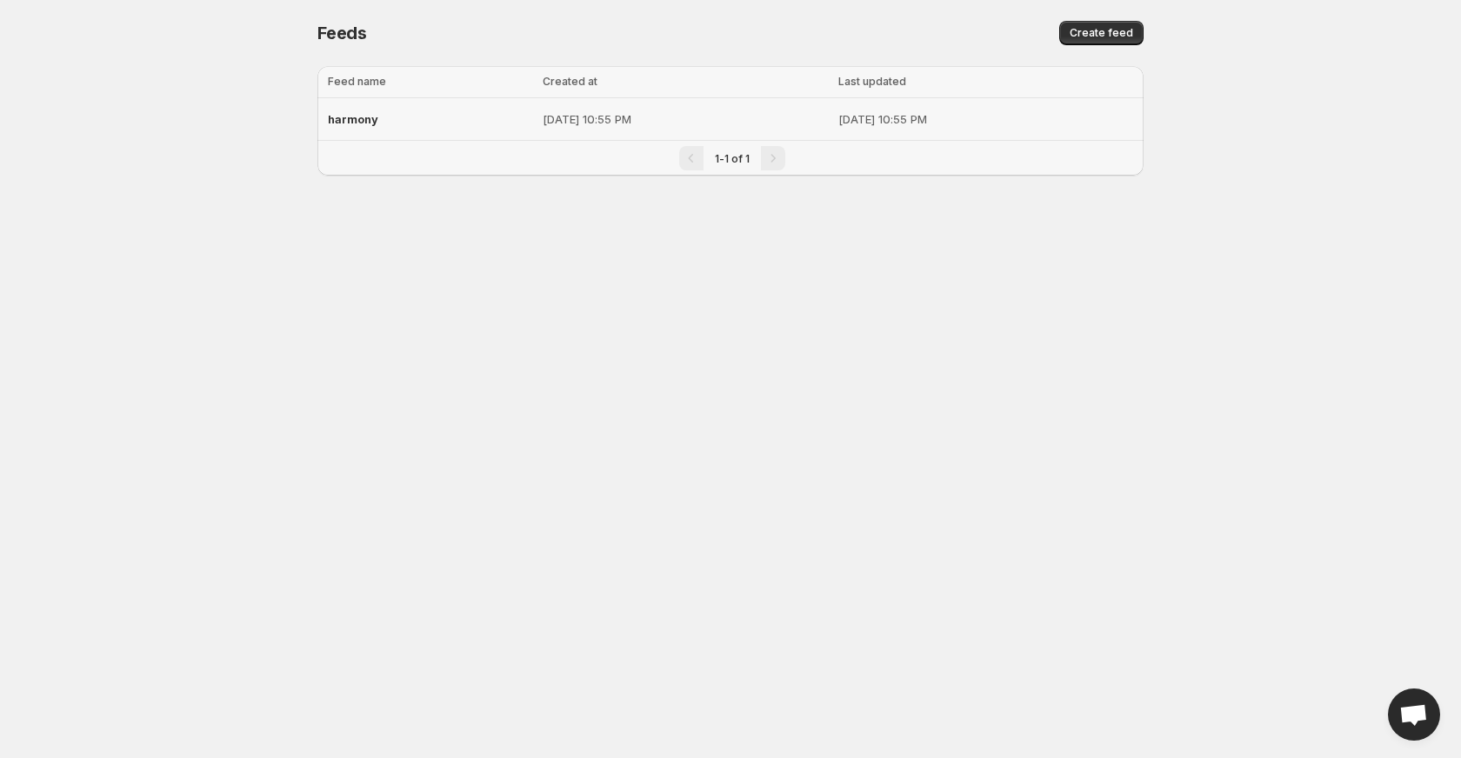
click at [424, 130] on div "harmony" at bounding box center [430, 119] width 204 height 31
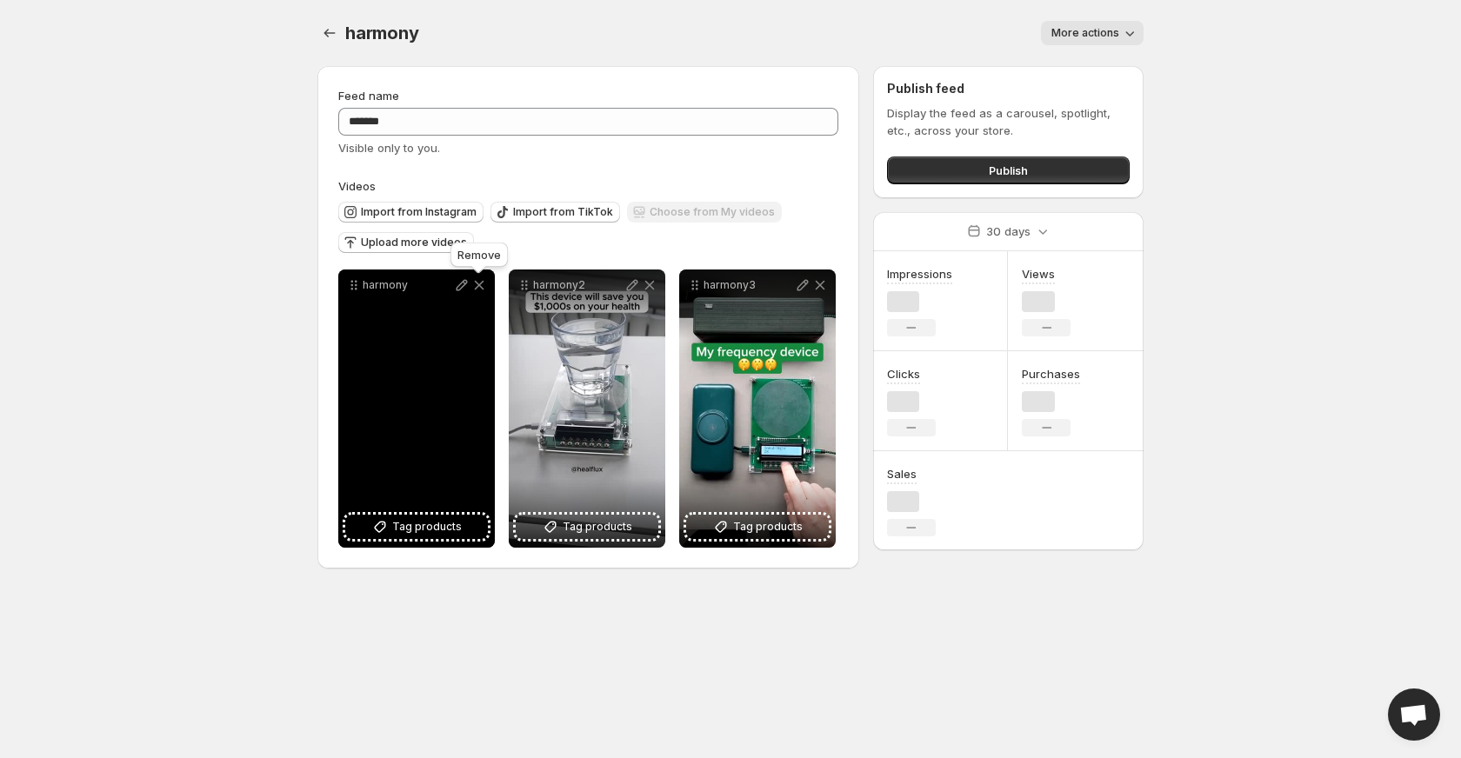
click at [482, 285] on icon at bounding box center [479, 285] width 17 height 17
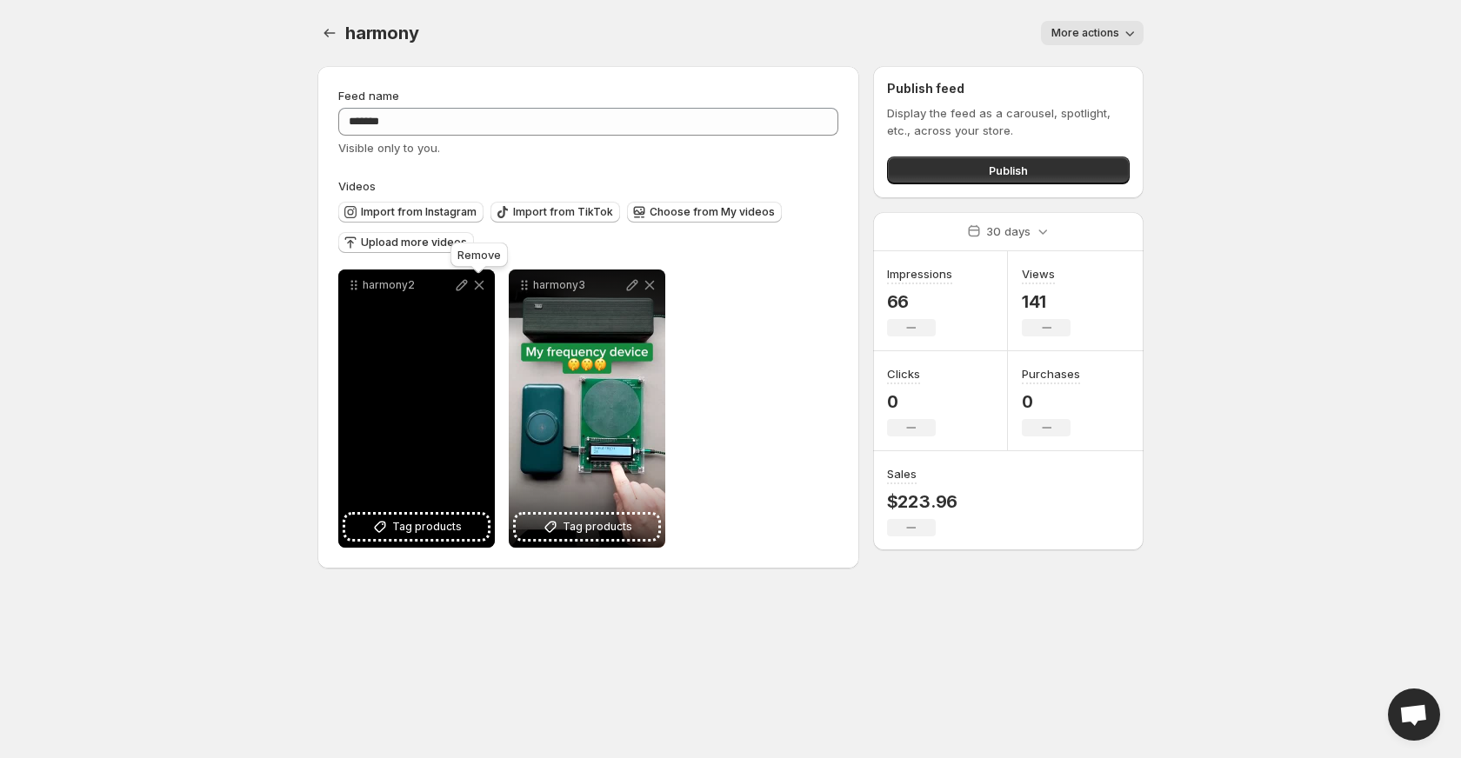
click at [482, 285] on icon at bounding box center [479, 285] width 17 height 17
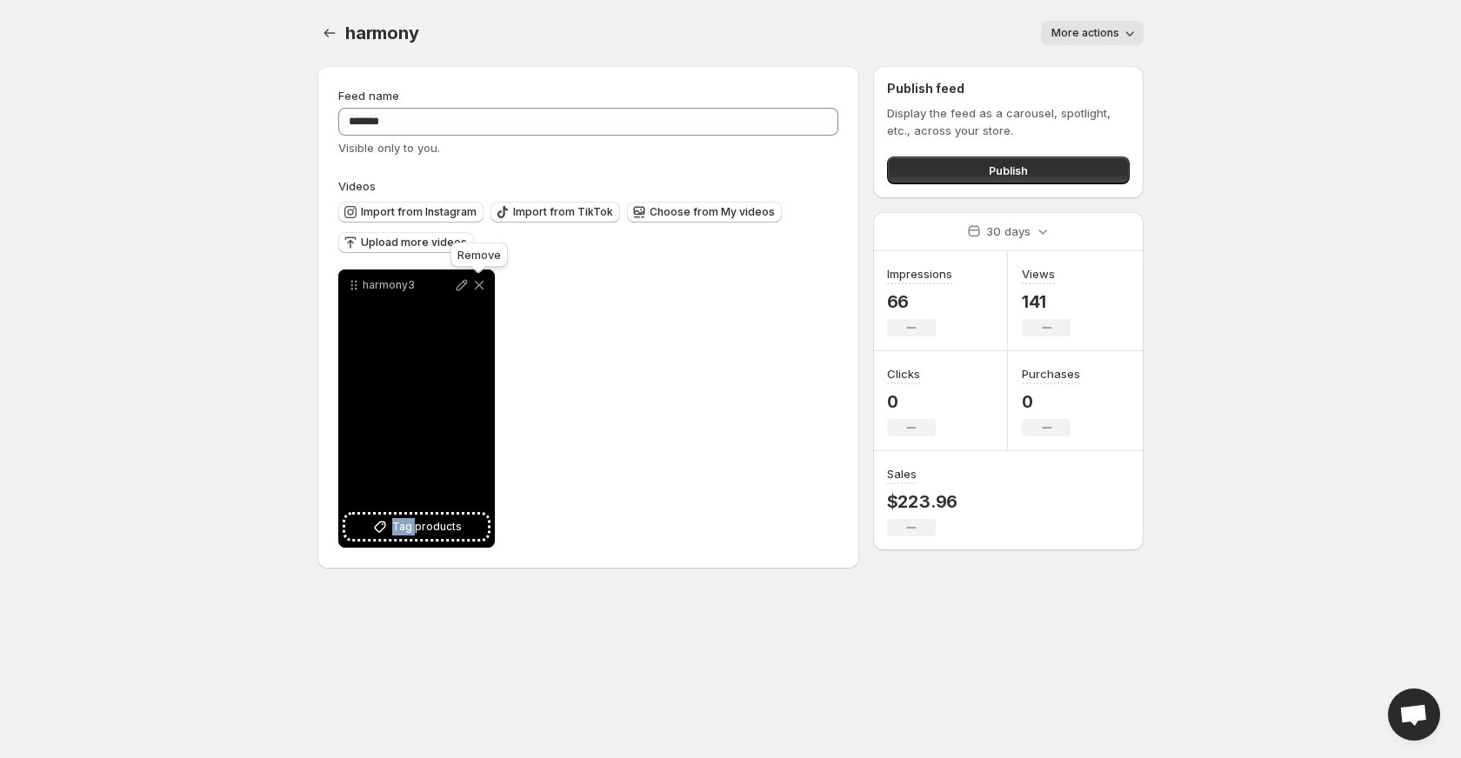
click at [482, 285] on icon at bounding box center [479, 285] width 17 height 17
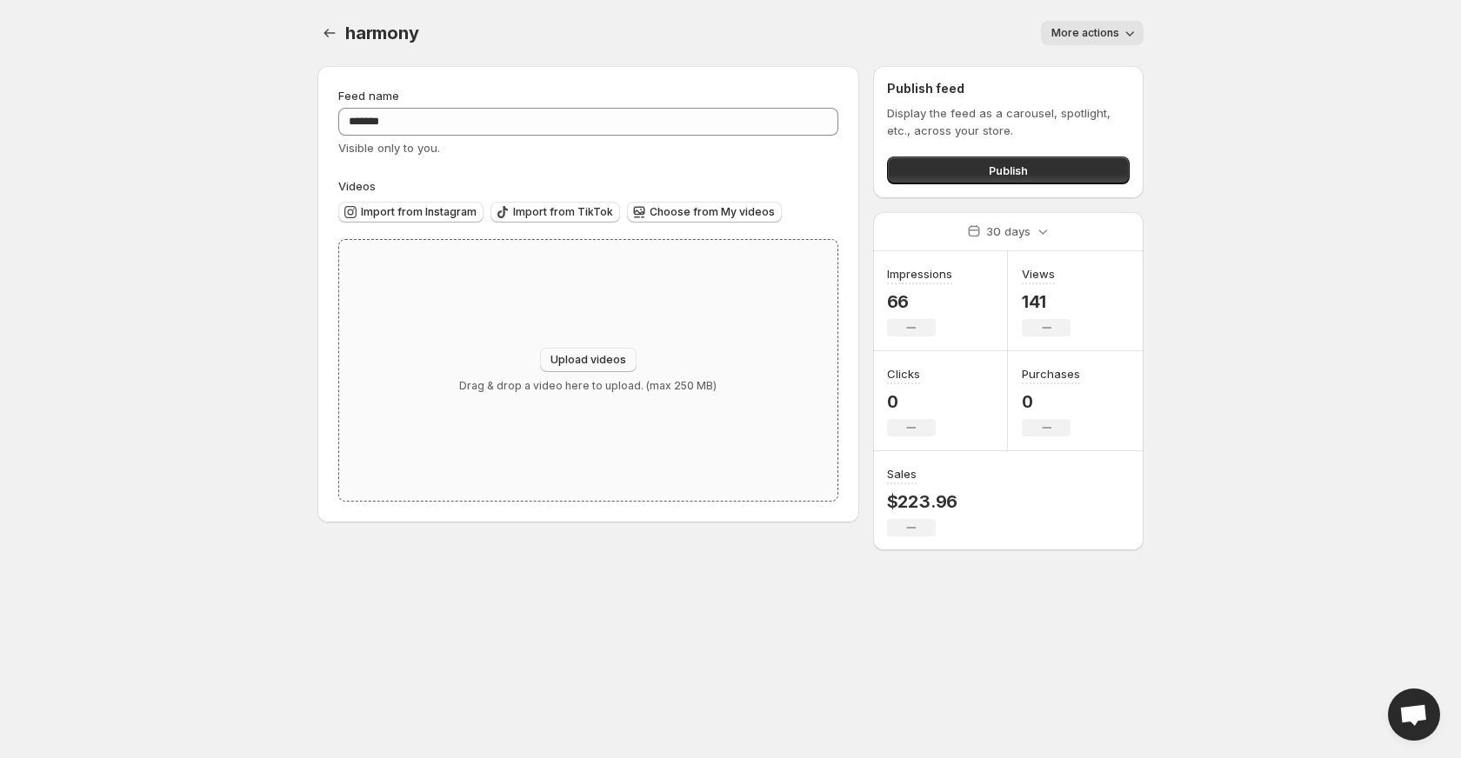
click at [576, 353] on span "Upload videos" at bounding box center [589, 360] width 76 height 14
type input "**********"
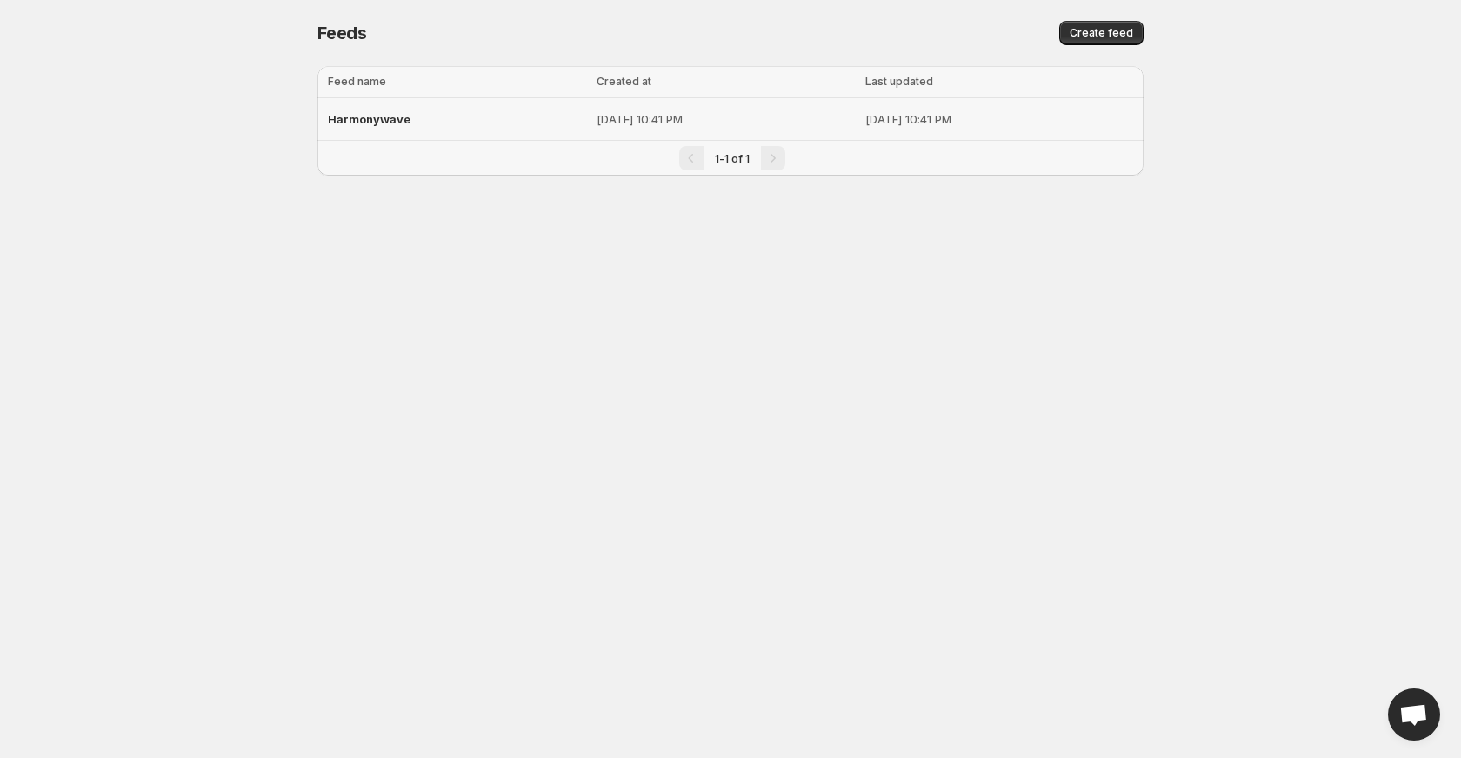
click at [480, 136] on td "Harmonywave" at bounding box center [454, 119] width 274 height 43
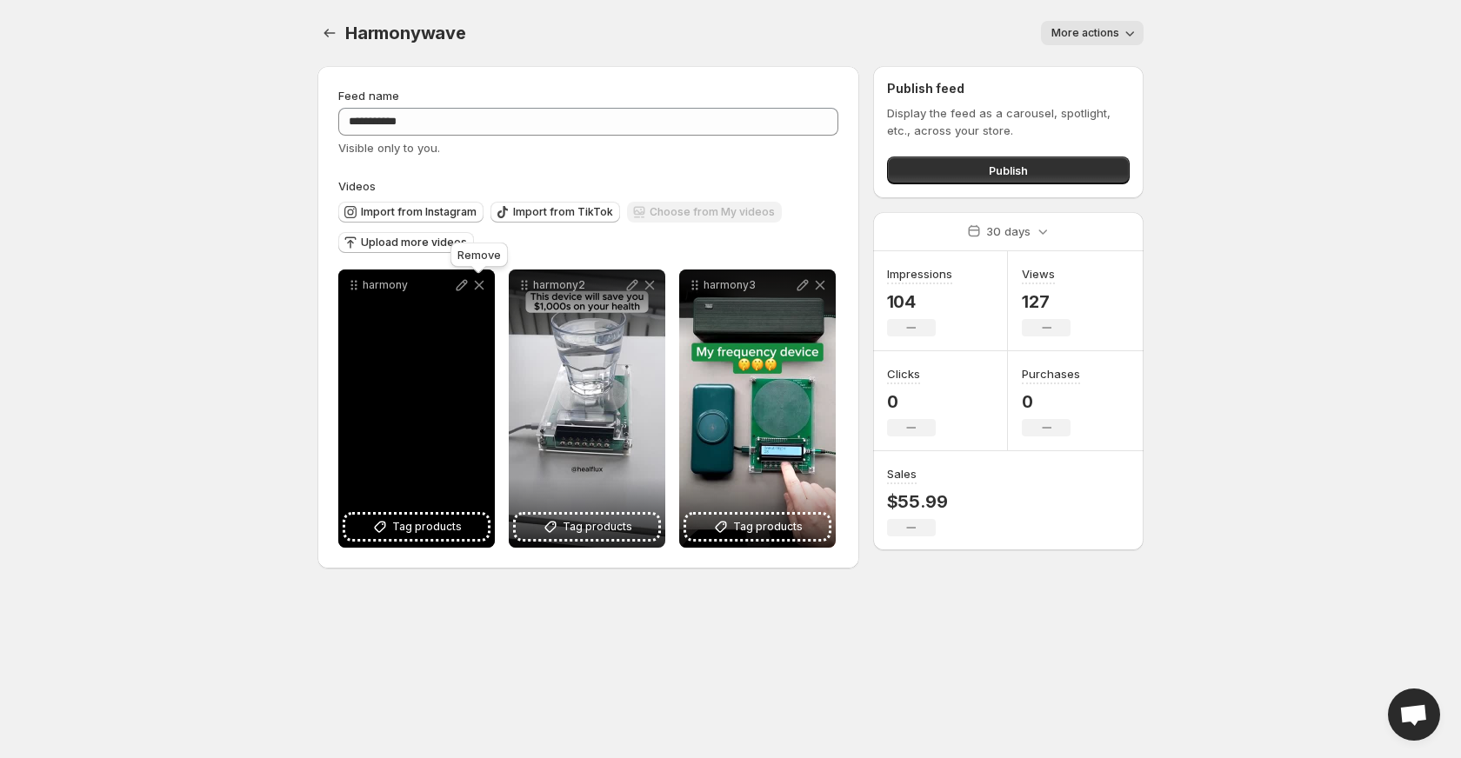
click at [481, 286] on icon at bounding box center [479, 285] width 17 height 17
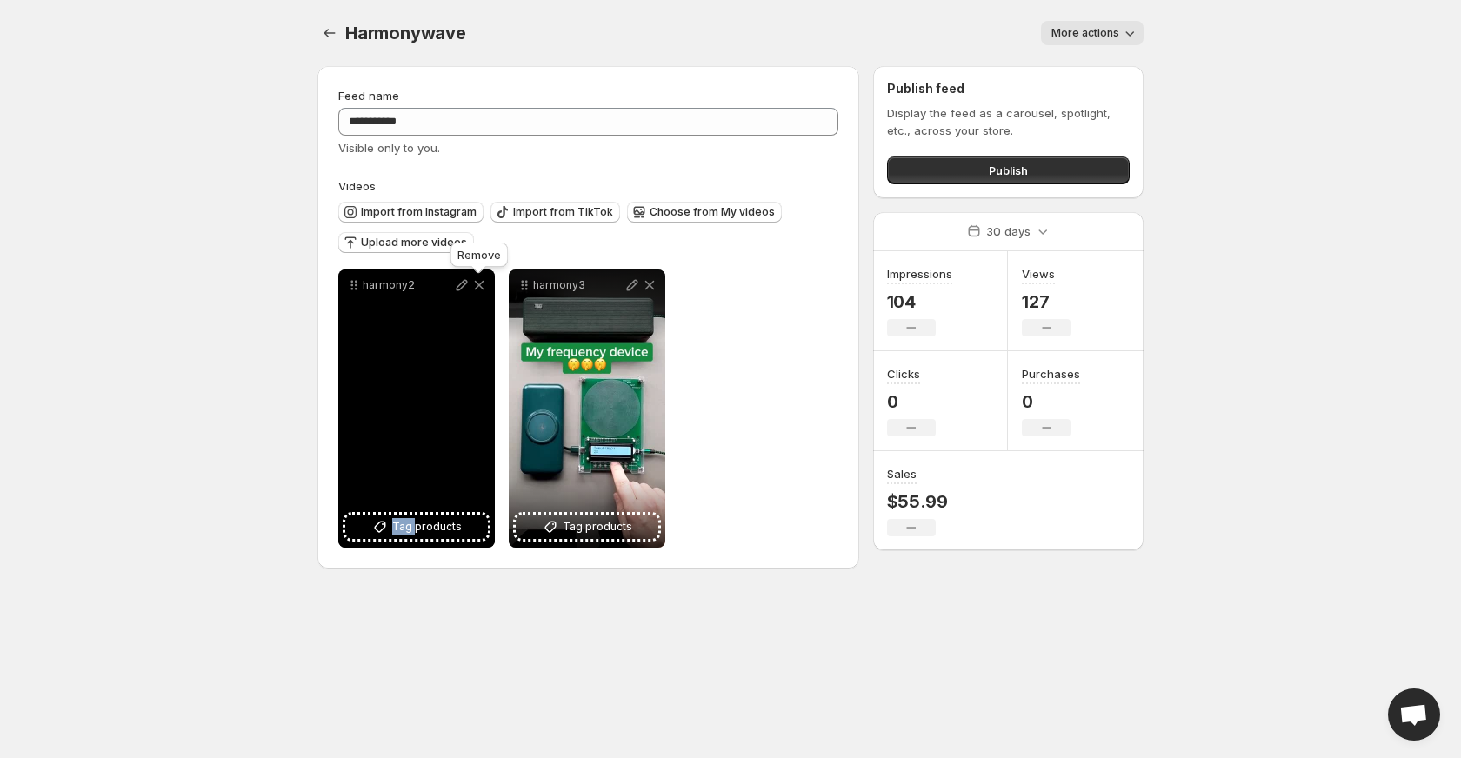
click at [481, 286] on icon at bounding box center [479, 285] width 17 height 17
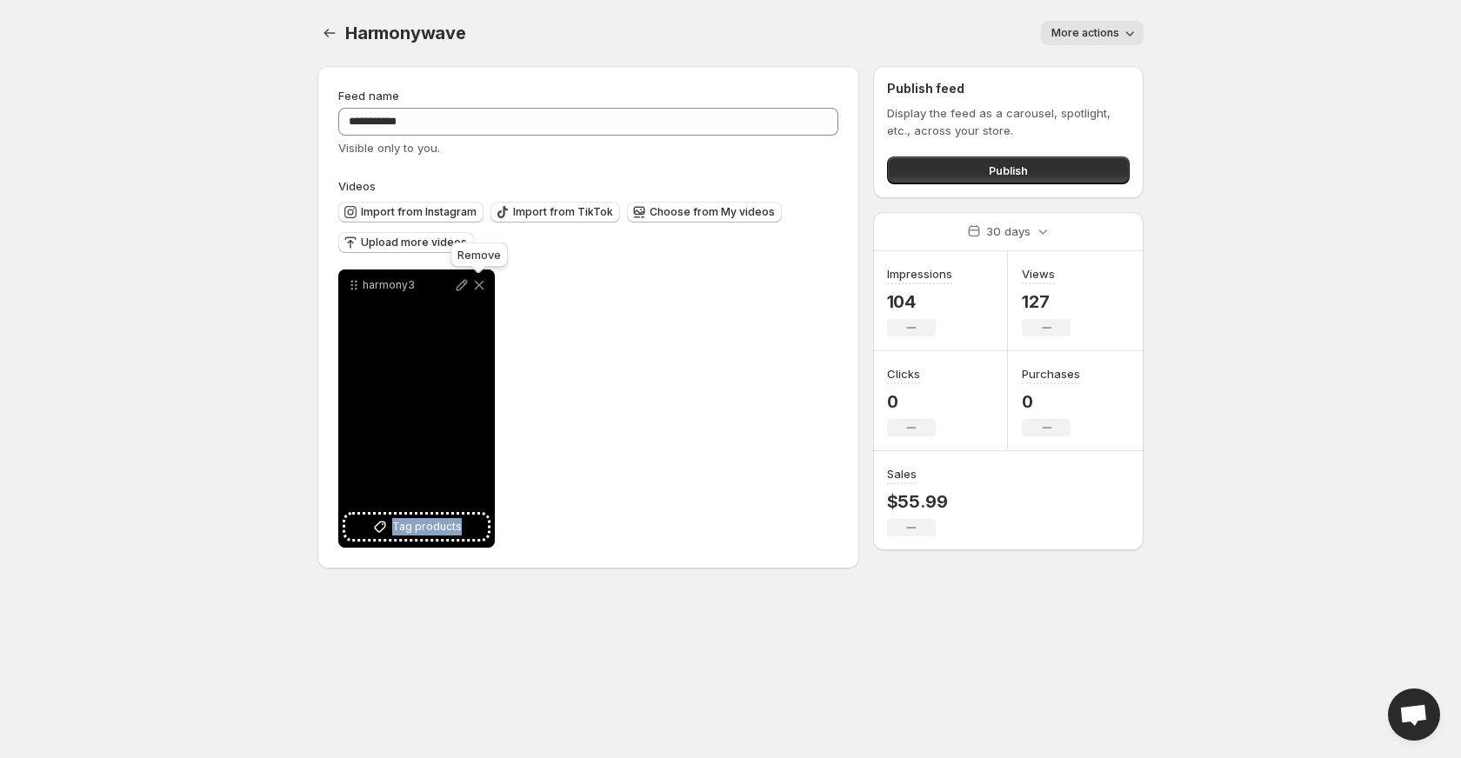
click at [481, 286] on icon at bounding box center [479, 285] width 17 height 17
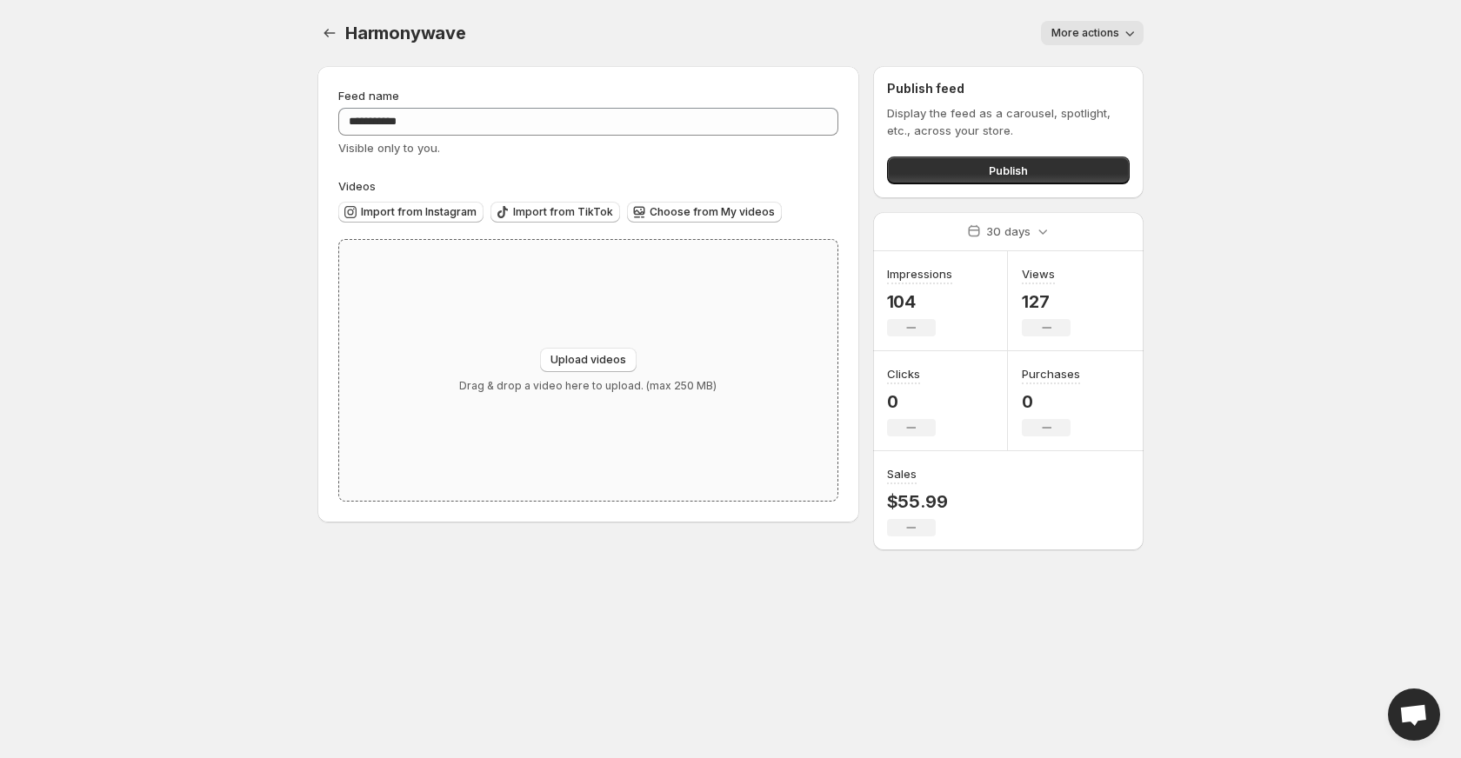
click at [569, 376] on div "Upload videos Drag & drop a video here to upload. (max 250 MB)" at bounding box center [587, 370] width 257 height 45
type input "**********"
